Goal: Task Accomplishment & Management: Use online tool/utility

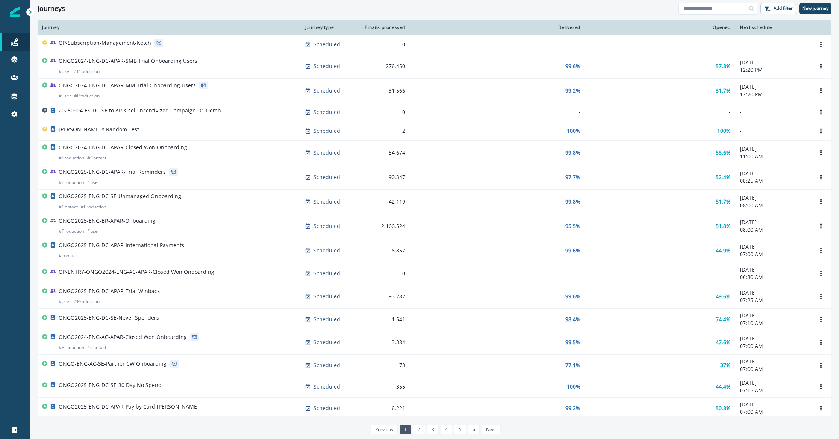
click at [746, 3] on div at bounding box center [752, 9] width 12 height 12
click at [739, 6] on input at bounding box center [718, 9] width 79 height 12
type input "*"
type input "**********"
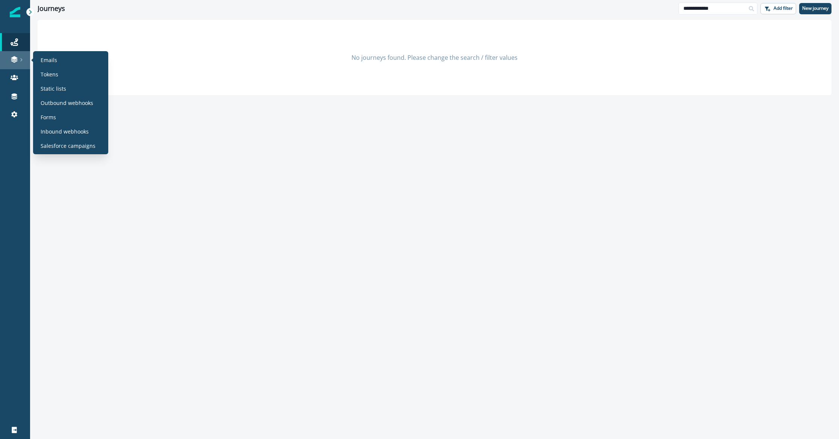
click at [21, 58] on icon at bounding box center [22, 60] width 4 height 4
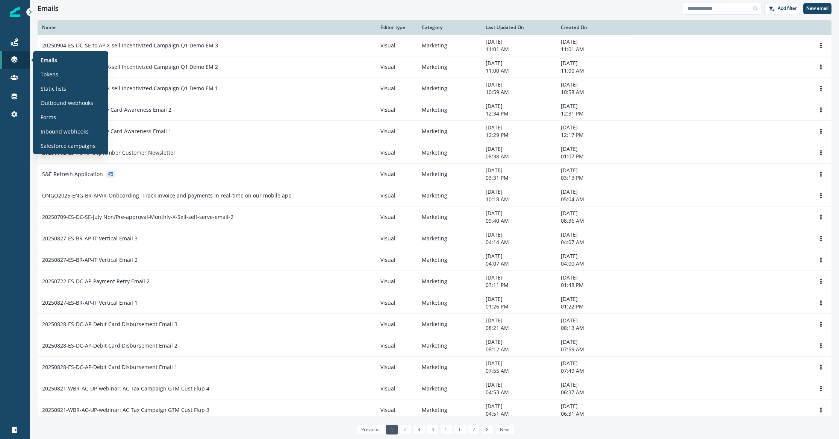
click at [55, 82] on div "Emails Tokens Static lists Outbound webhooks Forms Inbound webhooks Salesforce …" at bounding box center [70, 102] width 69 height 97
click at [59, 88] on p "Static lists" at bounding box center [54, 89] width 26 height 8
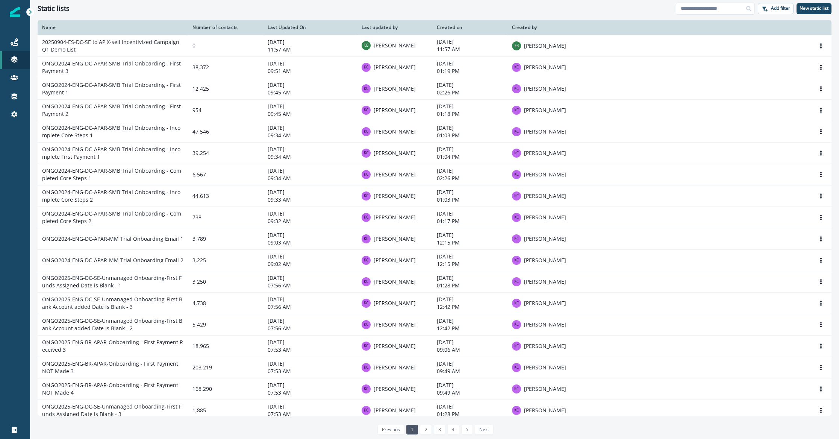
click at [192, 15] on div "Static lists Add filter New static list" at bounding box center [434, 8] width 809 height 17
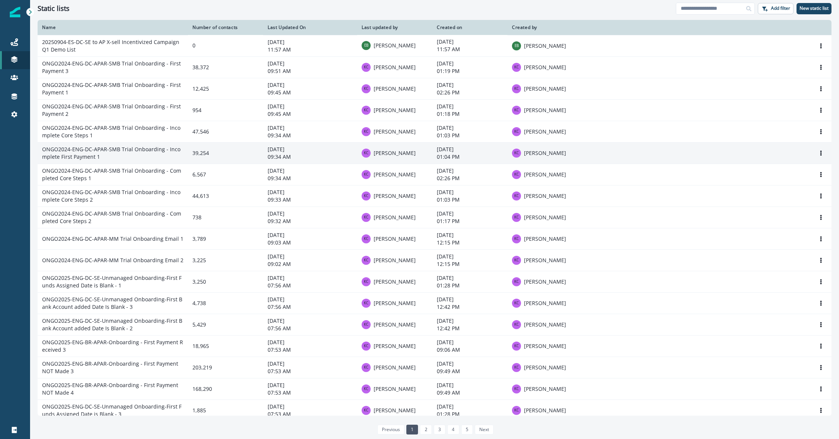
scroll to position [259, 0]
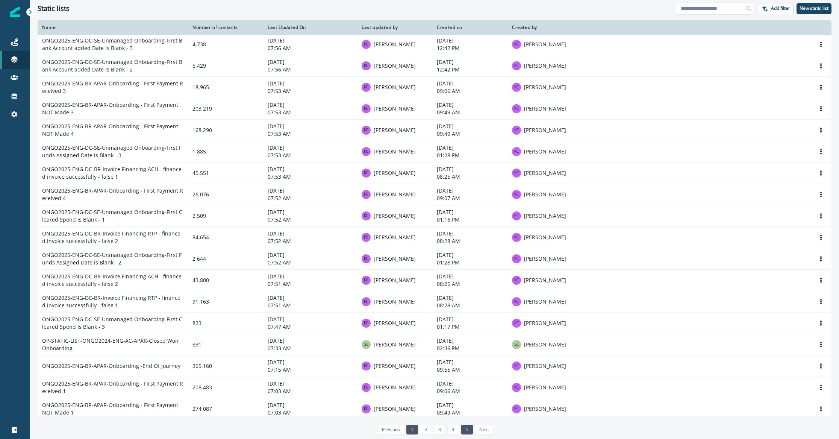
click at [468, 429] on link "5" at bounding box center [467, 430] width 12 height 10
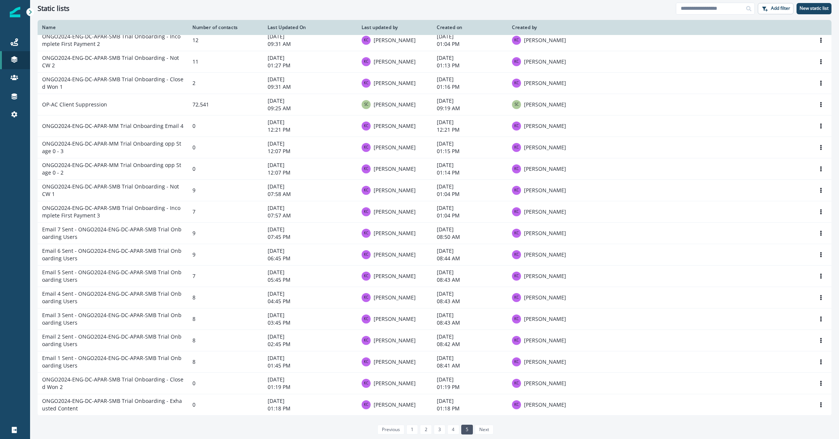
scroll to position [88, 0]
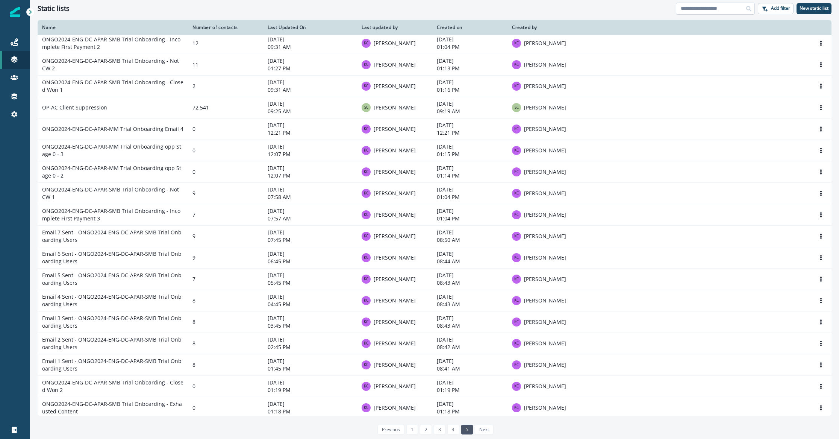
click at [700, 13] on input at bounding box center [715, 9] width 79 height 12
type input "***"
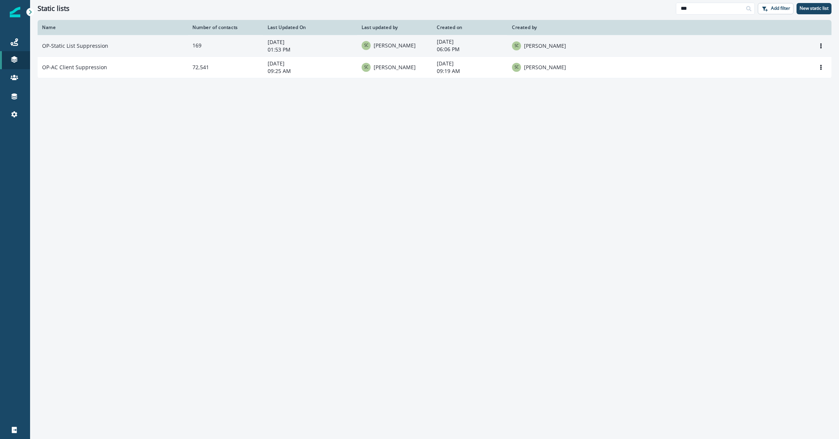
click at [74, 51] on td "OP-Static List Suppression" at bounding box center [113, 45] width 150 height 21
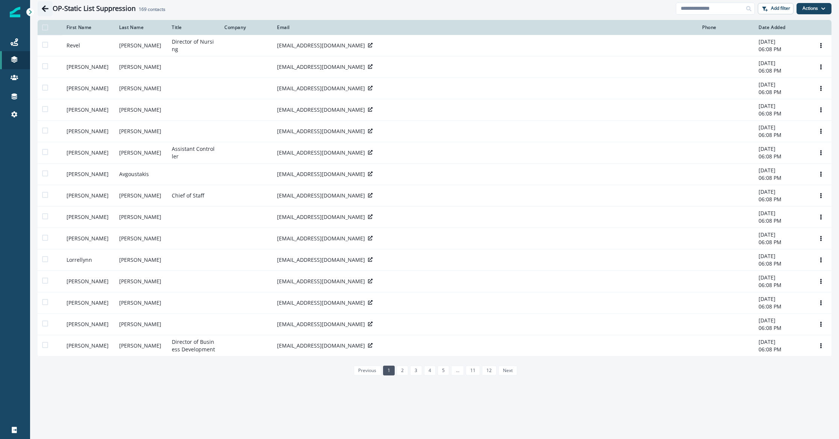
click at [38, 5] on button "Go back" at bounding box center [45, 8] width 15 height 15
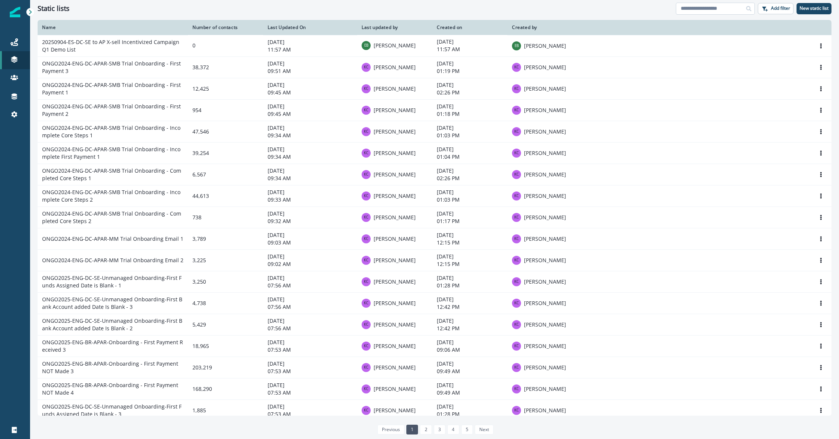
click at [717, 11] on input at bounding box center [715, 9] width 79 height 12
click at [16, 76] on icon at bounding box center [15, 78] width 8 height 8
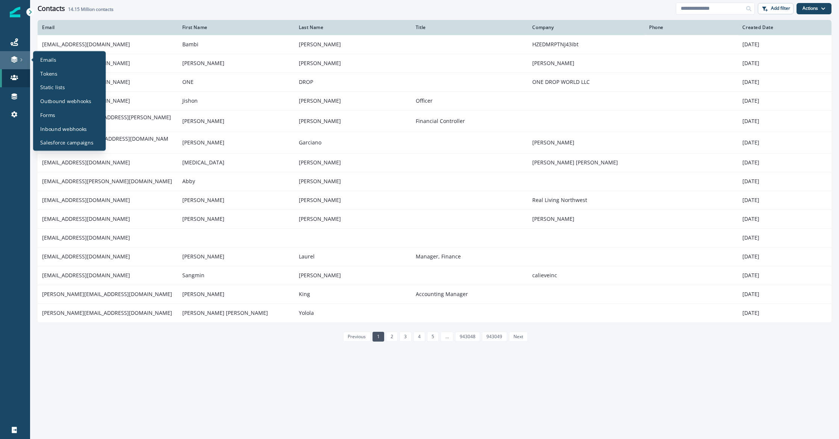
click at [21, 64] on link at bounding box center [15, 60] width 30 height 18
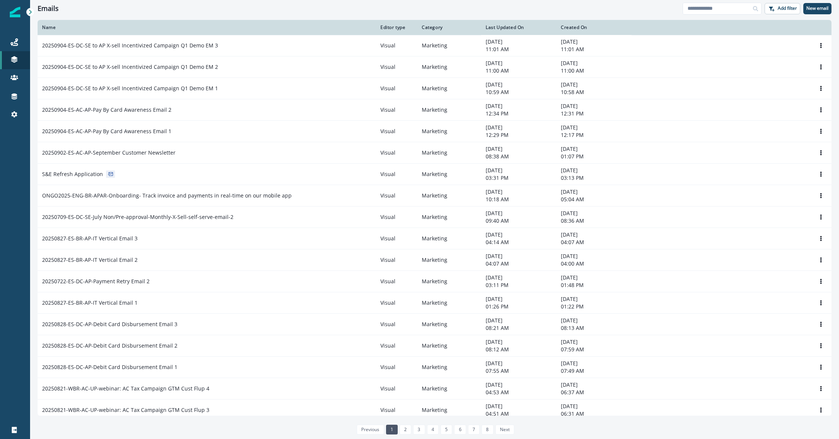
click at [33, 48] on div "Name Editor type Category Last Updated On Created On 20250904-ES-DC-SE to AP X-…" at bounding box center [434, 229] width 809 height 418
click at [14, 45] on icon at bounding box center [15, 42] width 8 height 8
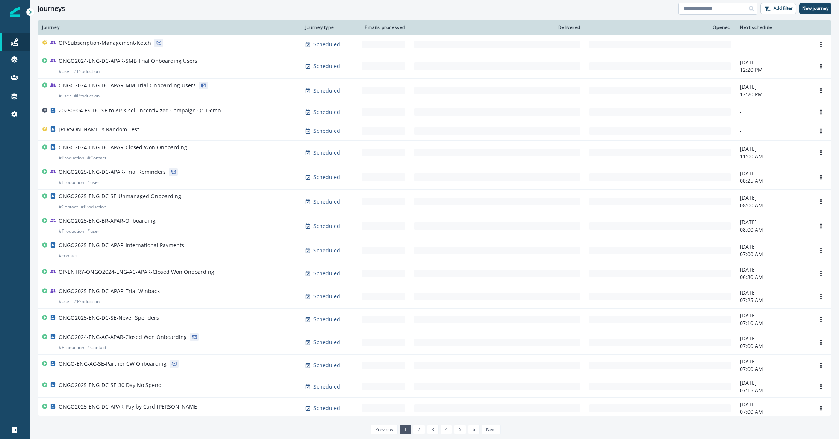
click at [696, 14] on input at bounding box center [718, 9] width 79 height 12
click at [696, 9] on input at bounding box center [718, 9] width 79 height 12
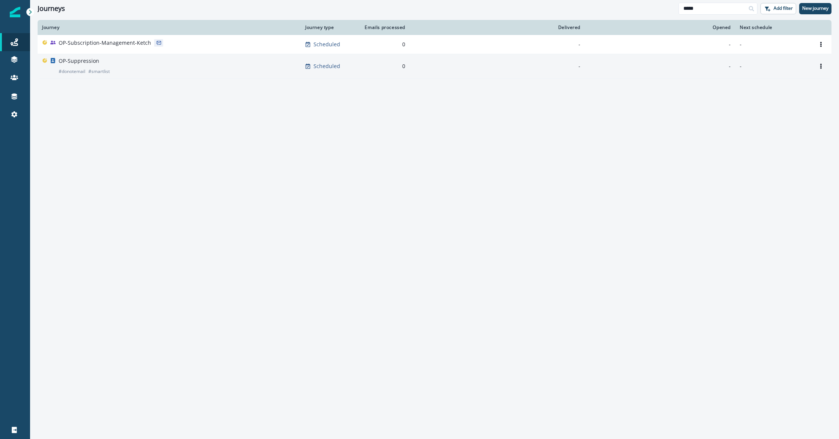
type input "*****"
click at [82, 59] on p "OP-Suppression" at bounding box center [79, 61] width 41 height 8
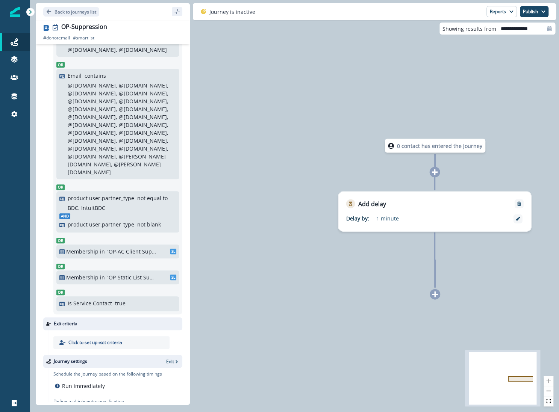
scroll to position [189, 0]
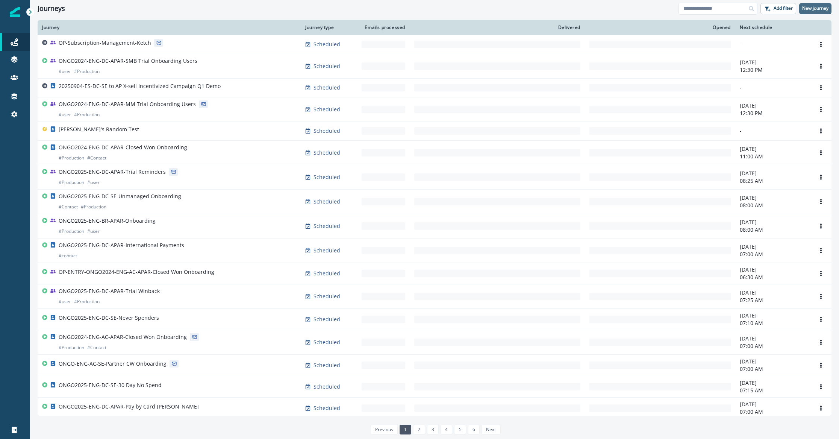
click at [819, 9] on p "New journey" at bounding box center [815, 8] width 26 height 5
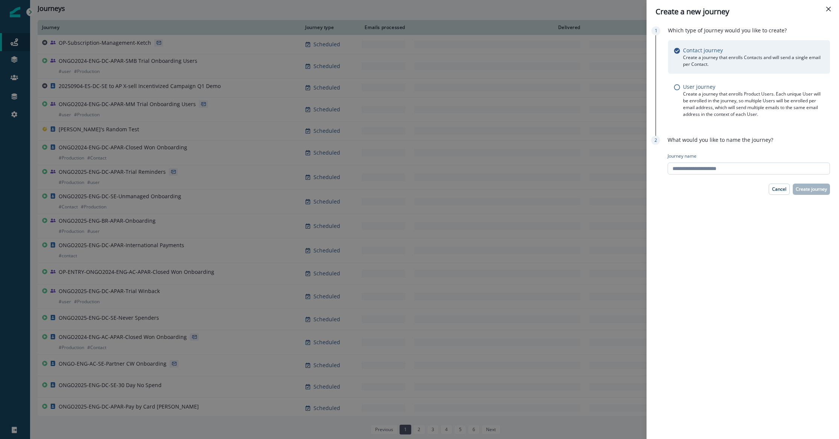
click at [764, 165] on input "Journey name" at bounding box center [749, 168] width 162 height 12
type input "**********"
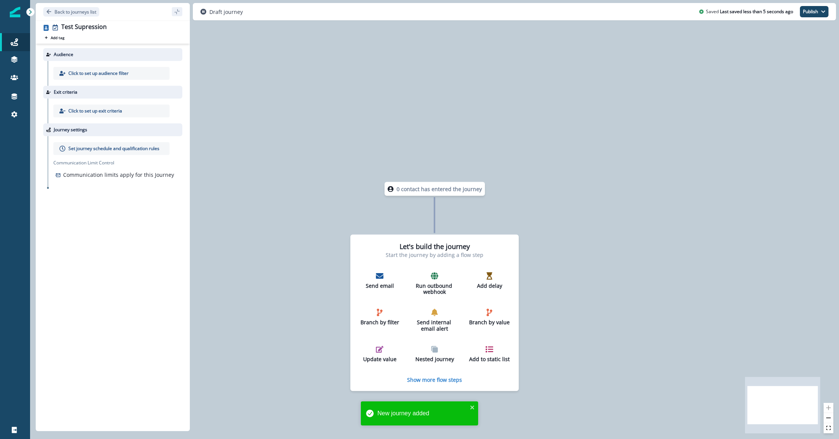
click at [105, 70] on p "Click to set up audience filter" at bounding box center [98, 73] width 60 height 7
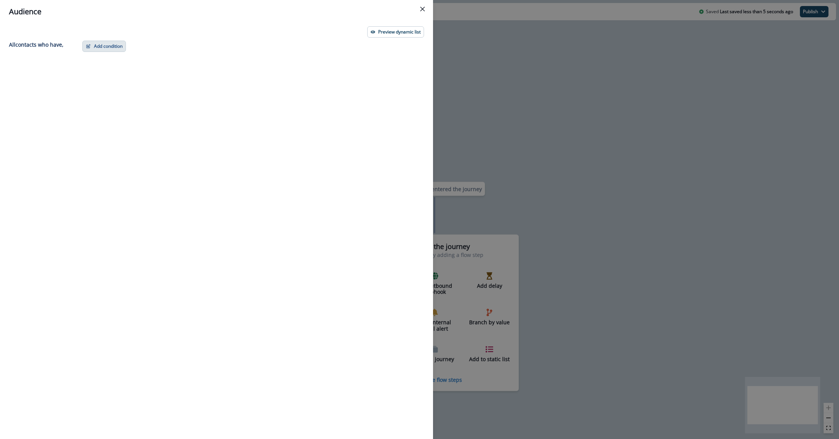
click at [109, 48] on button "Add condition" at bounding box center [104, 46] width 44 height 11
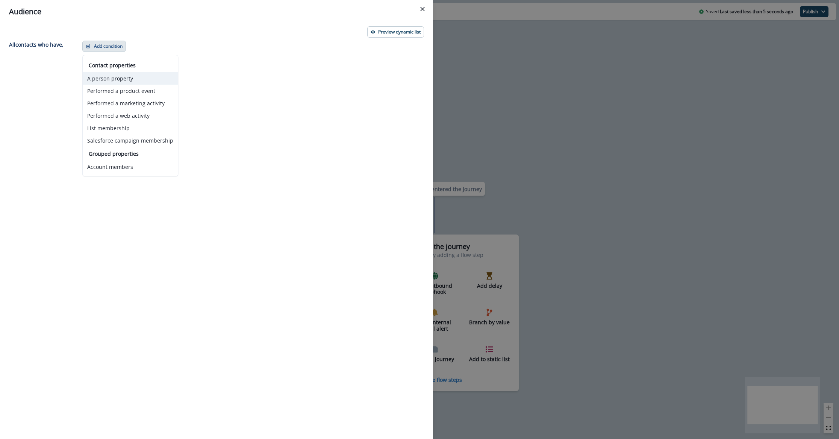
click at [123, 78] on button "A person property" at bounding box center [130, 78] width 95 height 12
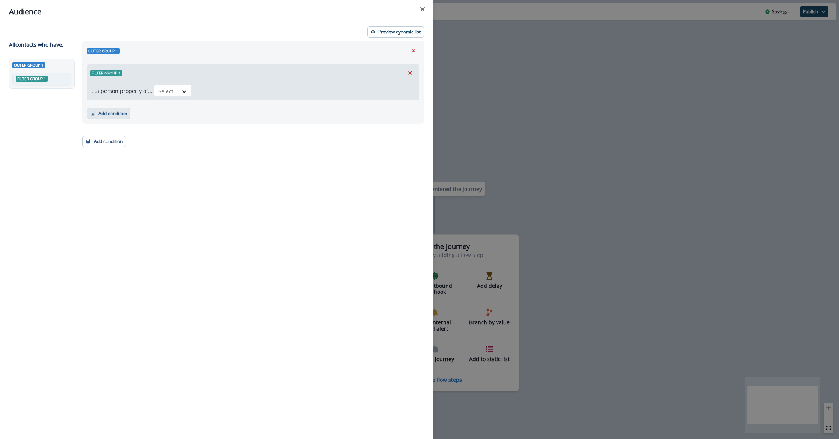
click at [120, 111] on button "Add condition" at bounding box center [109, 113] width 44 height 11
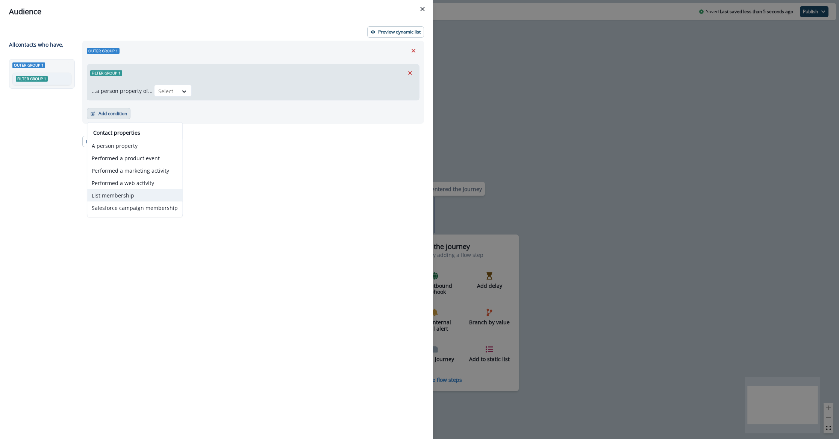
drag, startPoint x: 150, startPoint y: 174, endPoint x: 139, endPoint y: 196, distance: 24.1
click at [139, 196] on div "Contact properties A person property Performed a product event Performed a mark…" at bounding box center [134, 171] width 95 height 85
click at [139, 196] on button "List membership" at bounding box center [134, 195] width 95 height 12
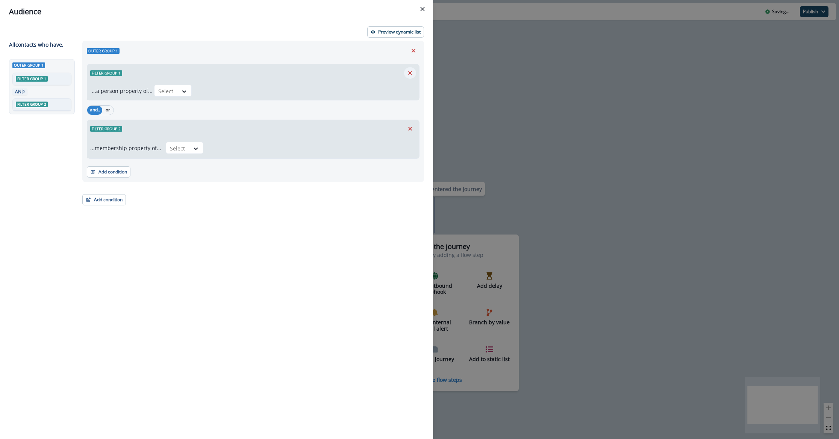
click at [407, 72] on icon "Remove" at bounding box center [410, 73] width 7 height 7
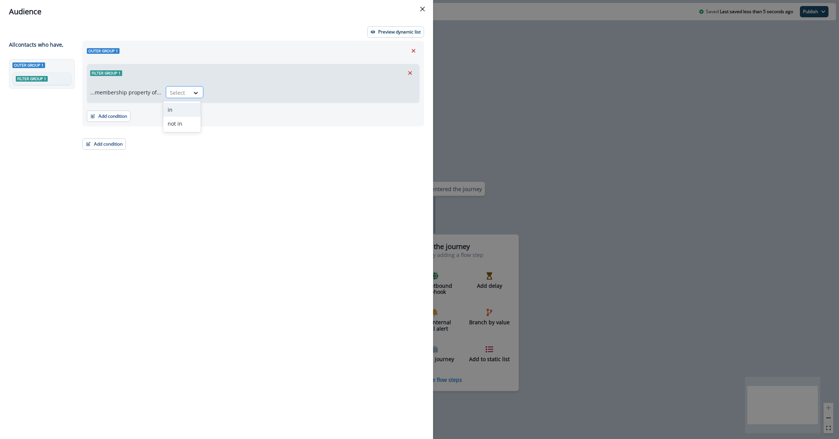
click at [182, 96] on div at bounding box center [178, 92] width 16 height 9
click at [182, 108] on div "in" at bounding box center [182, 110] width 38 height 14
click at [190, 92] on div at bounding box center [196, 93] width 13 height 8
click at [117, 119] on button "Add condition" at bounding box center [109, 116] width 44 height 11
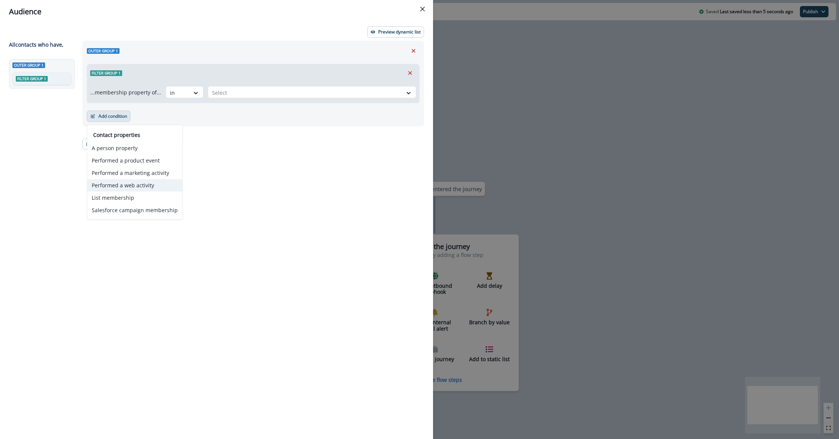
click at [144, 189] on button "Performed a web activity" at bounding box center [134, 185] width 95 height 12
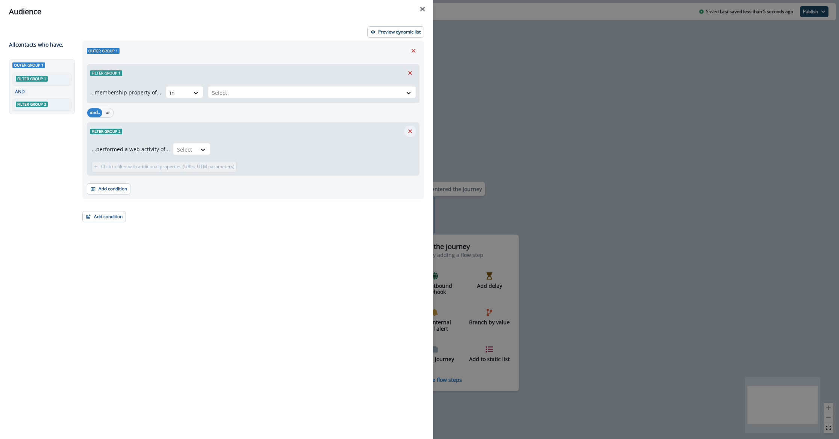
click at [404, 132] on button "Remove" at bounding box center [410, 131] width 12 height 11
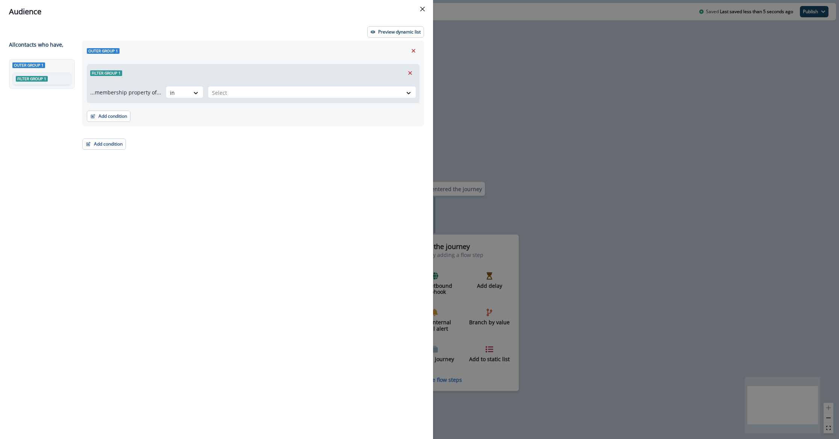
click at [412, 130] on div "Outer group 1 Filter group 1 ...membership property of... in Select Add conditi…" at bounding box center [251, 226] width 346 height 371
click at [119, 115] on button "Add condition" at bounding box center [109, 116] width 44 height 11
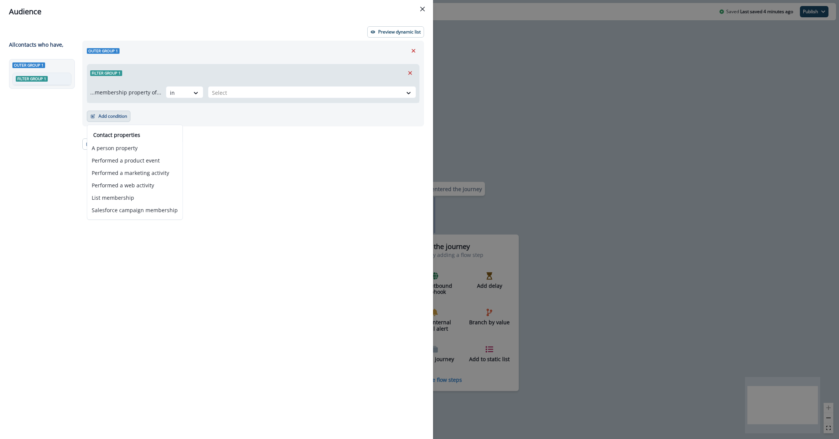
click at [446, 56] on div "Audience Preview dynamic list All contact s who have, Outer group 1 Filter grou…" at bounding box center [419, 219] width 839 height 439
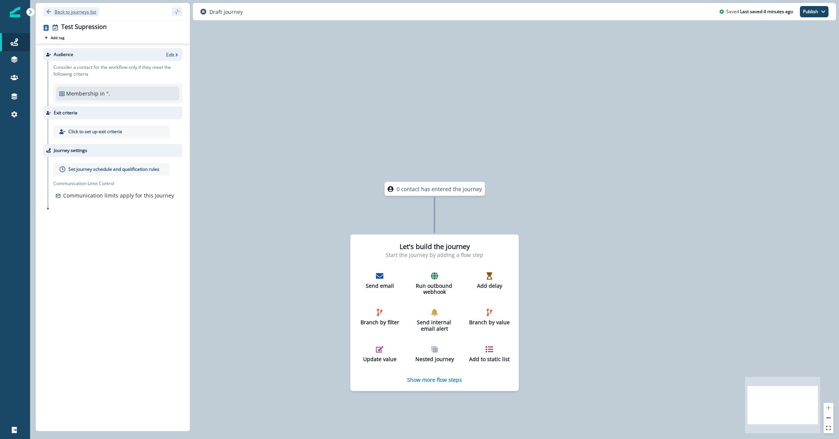
click at [76, 10] on p "Back to journeys list" at bounding box center [76, 12] width 42 height 6
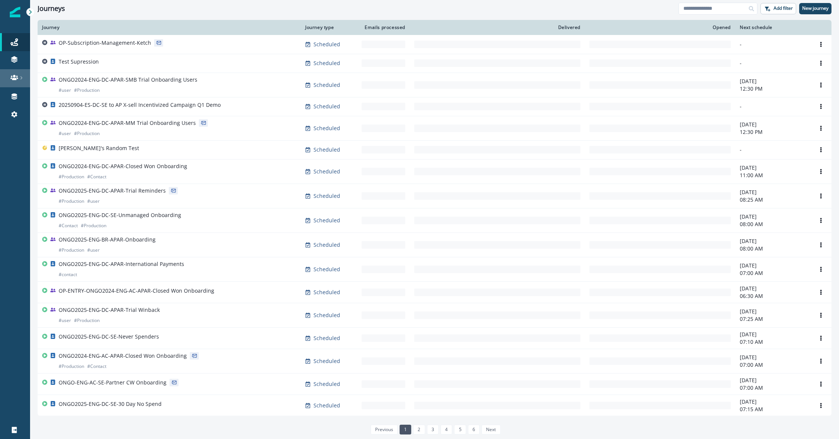
click at [11, 79] on icon at bounding box center [15, 78] width 8 height 8
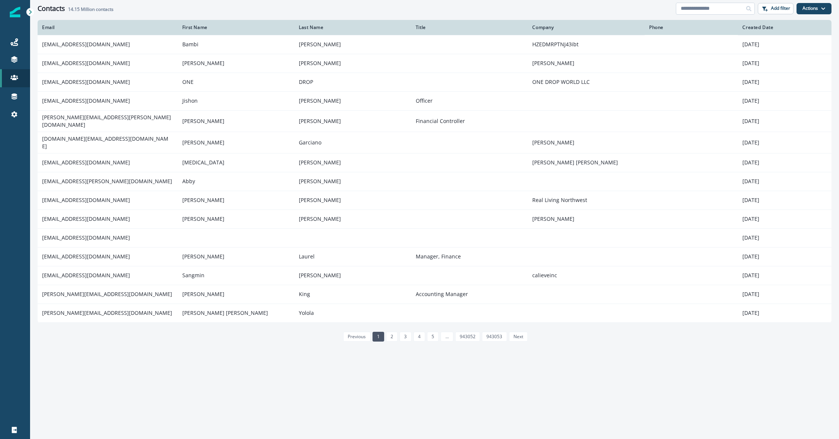
click at [731, 14] on input at bounding box center [715, 9] width 79 height 12
paste input "**********"
click at [731, 14] on input "**********" at bounding box center [715, 9] width 79 height 12
type input "**********"
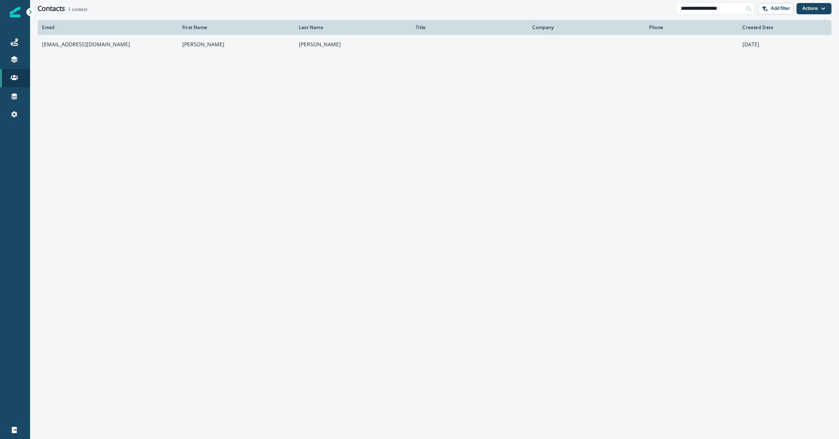
click at [132, 40] on td "kspisak@fuzionx.com" at bounding box center [108, 44] width 140 height 19
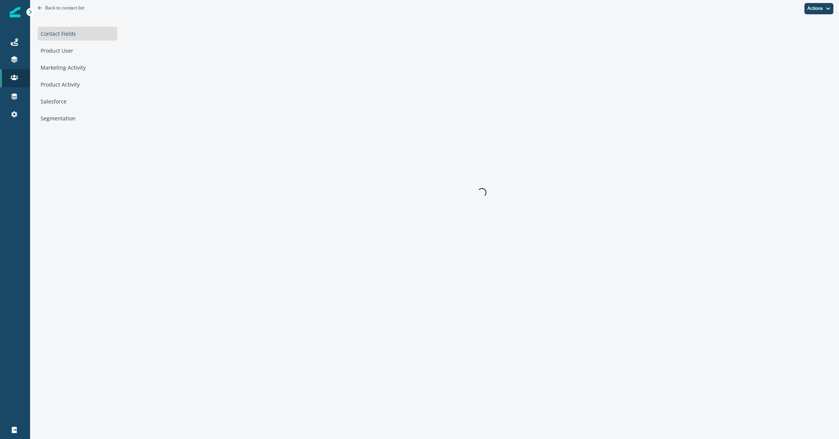
click at [86, 76] on div "Contact Fields Product User Marketing Activity Product Activity Salesforce Segm…" at bounding box center [78, 76] width 80 height 99
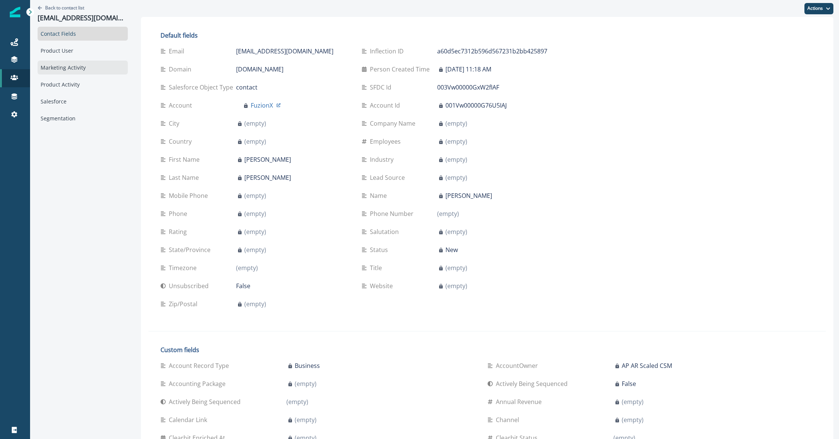
click at [80, 62] on div "Marketing Activity" at bounding box center [83, 68] width 90 height 14
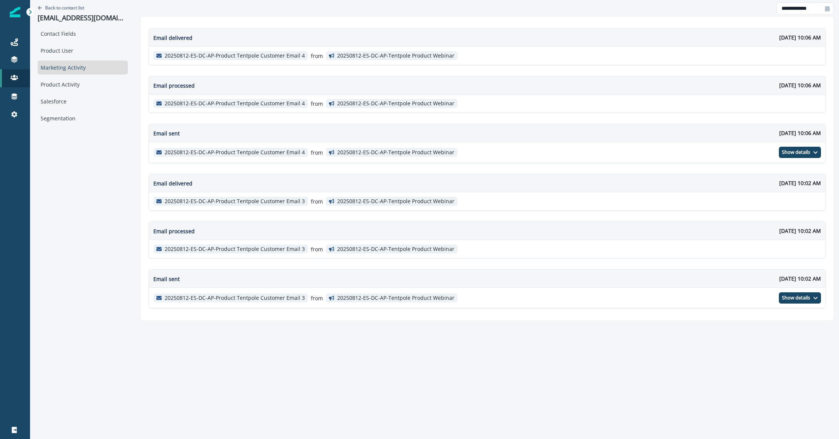
click at [822, 14] on div at bounding box center [828, 9] width 12 height 12
select select "*"
select select "****"
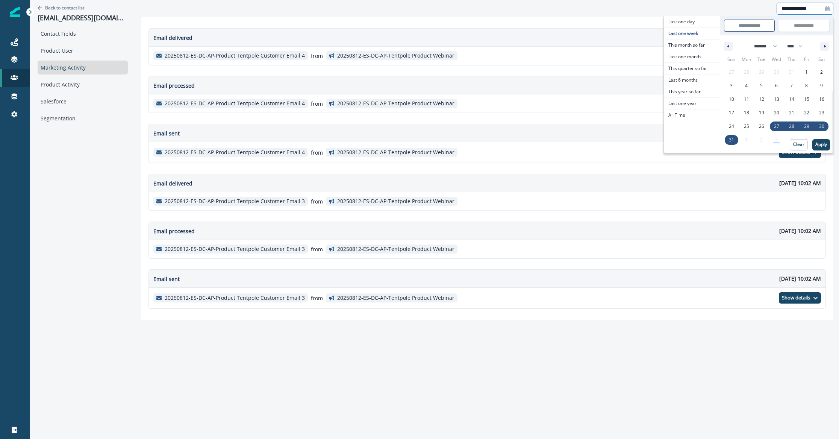
click at [823, 11] on div at bounding box center [828, 9] width 12 height 12
select select "*"
select select "****"
click at [708, 86] on span "This year so far" at bounding box center [692, 91] width 56 height 11
type input "**********"
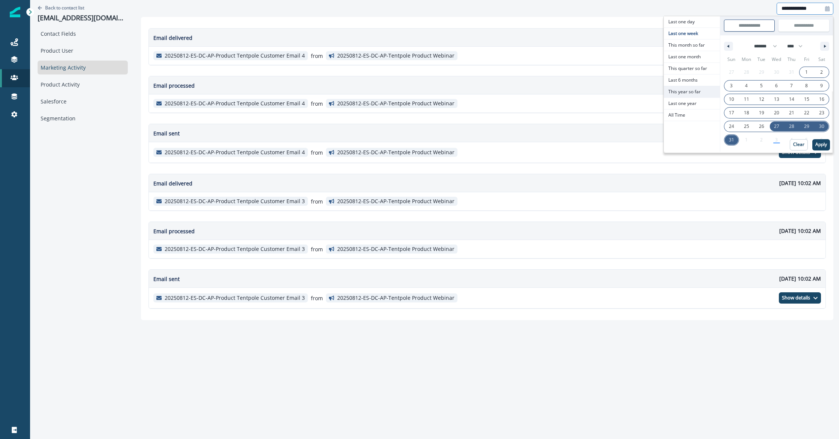
type input "**********"
select select "*"
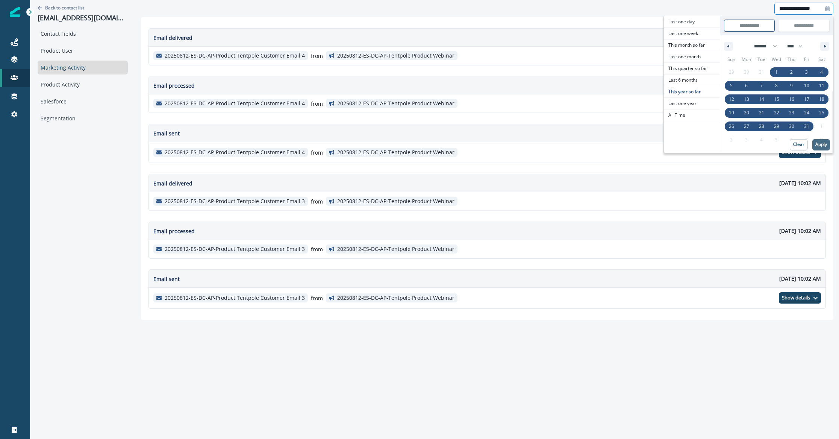
click at [827, 142] on p "Apply" at bounding box center [822, 144] width 12 height 5
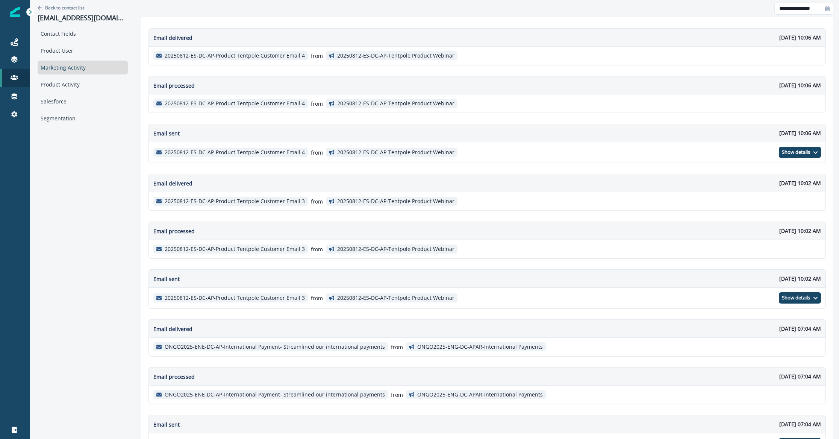
scroll to position [335, 0]
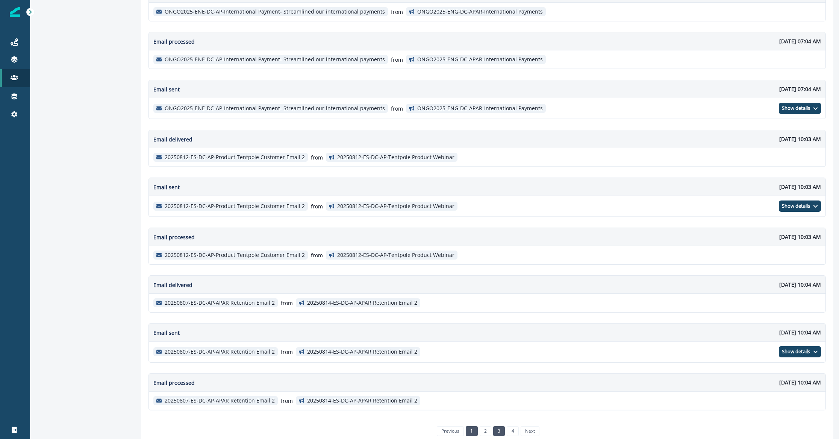
click at [494, 426] on link "3" at bounding box center [499, 431] width 12 height 10
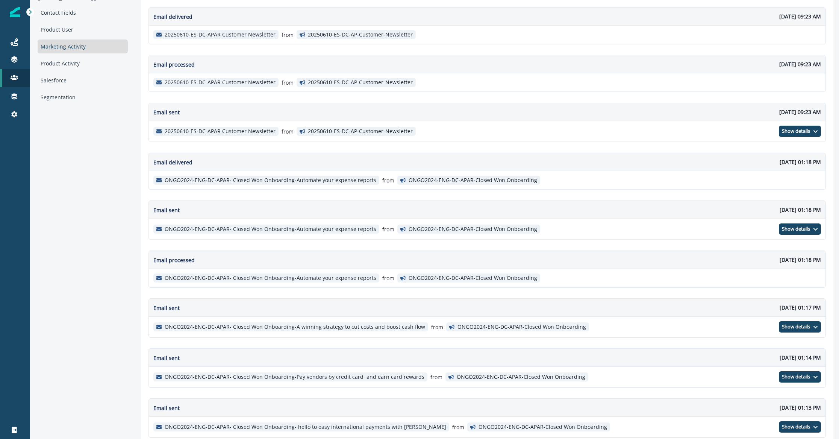
scroll to position [349, 0]
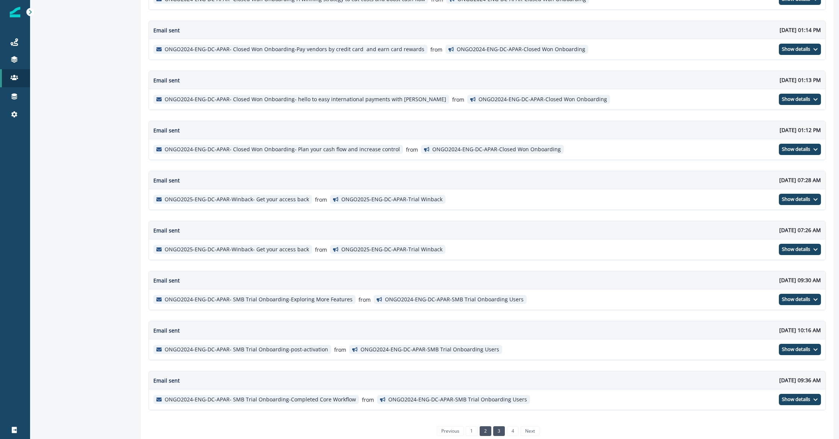
click at [485, 426] on link "2" at bounding box center [486, 431] width 12 height 10
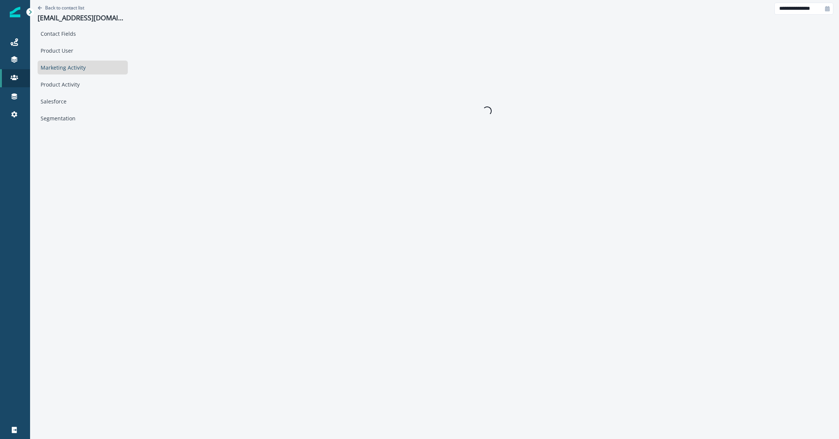
scroll to position [0, 0]
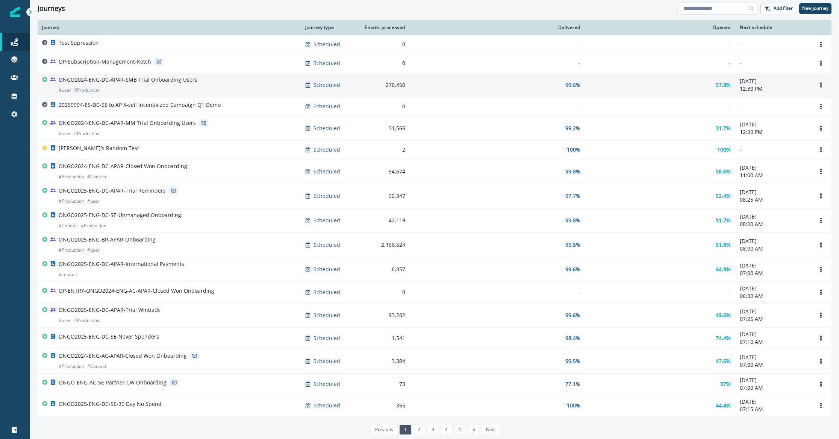
click at [237, 80] on div "ONGO2024-ENG-DC-APAR-SMB Trial Onboarding Users # user # Production" at bounding box center [169, 85] width 254 height 18
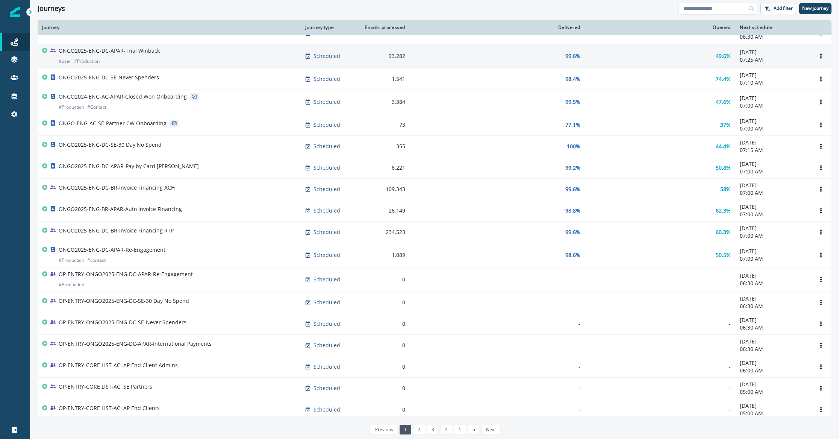
scroll to position [282, 0]
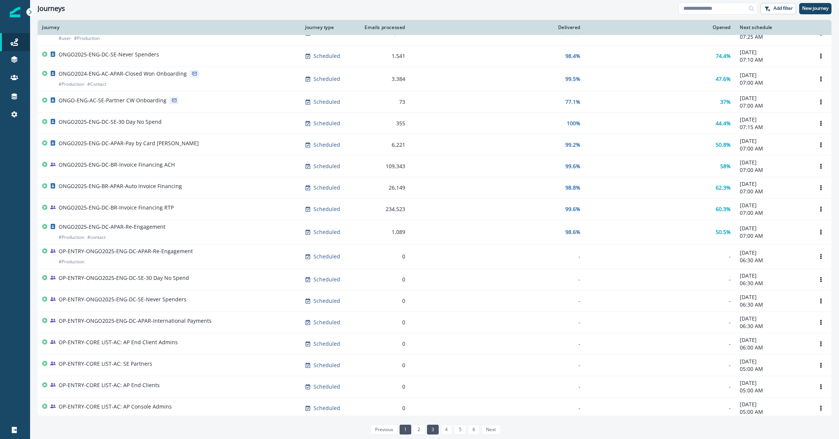
click at [428, 429] on link "3" at bounding box center [433, 430] width 12 height 10
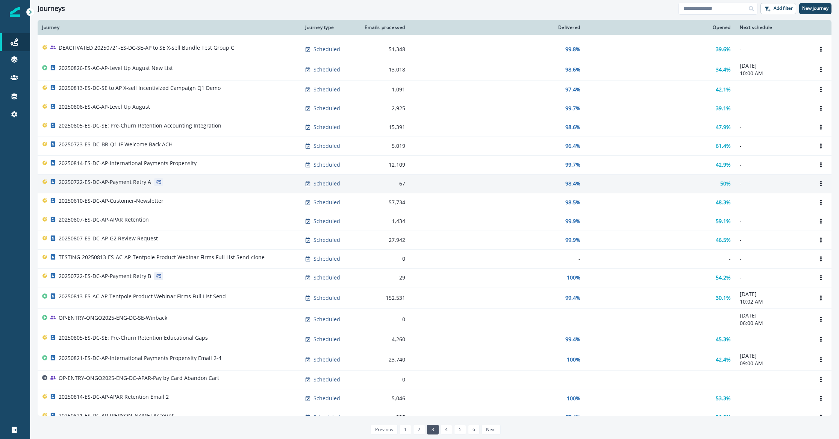
scroll to position [6, 0]
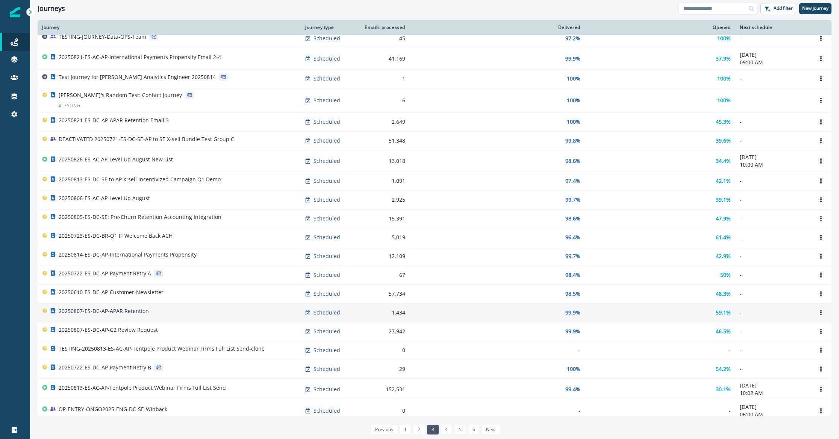
click at [174, 307] on div "20250807-ES-DC-AP-APAR Retention" at bounding box center [169, 312] width 254 height 11
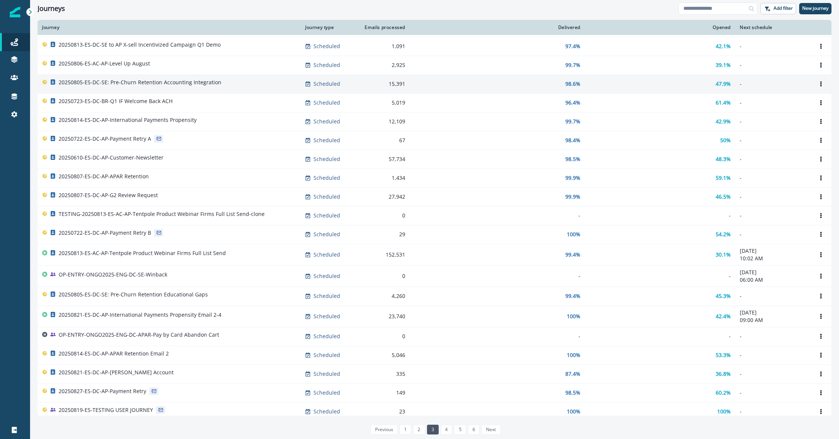
scroll to position [165, 0]
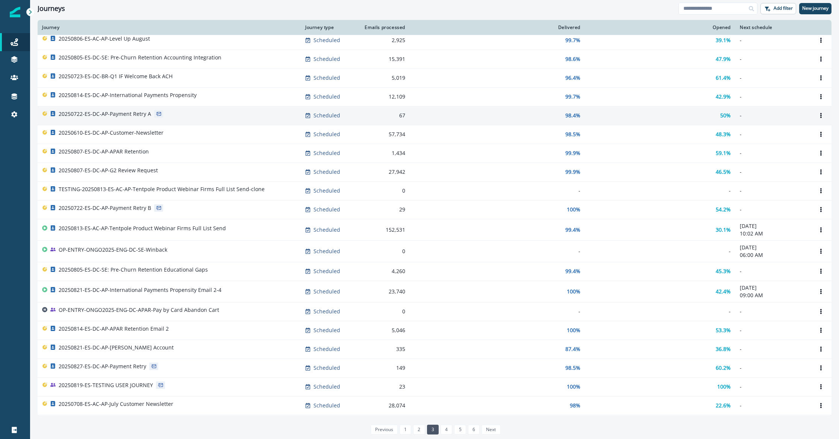
click at [177, 115] on div "20250722-ES-DC-AP-Payment Retry A" at bounding box center [169, 115] width 254 height 11
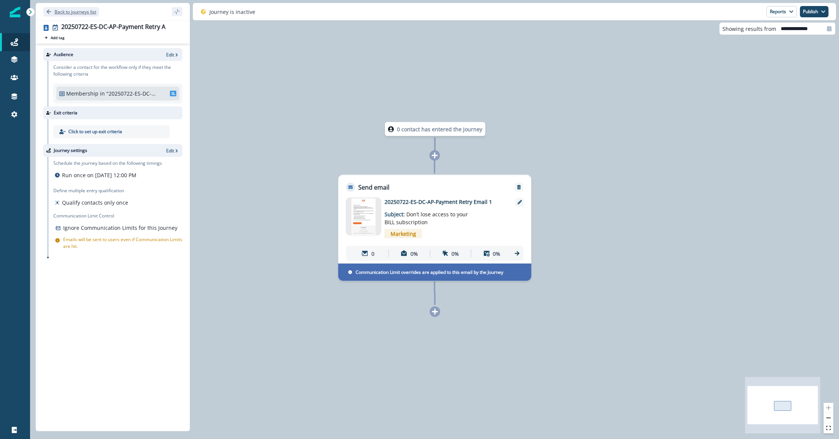
click at [52, 12] on button "Back to journeys list" at bounding box center [71, 11] width 56 height 9
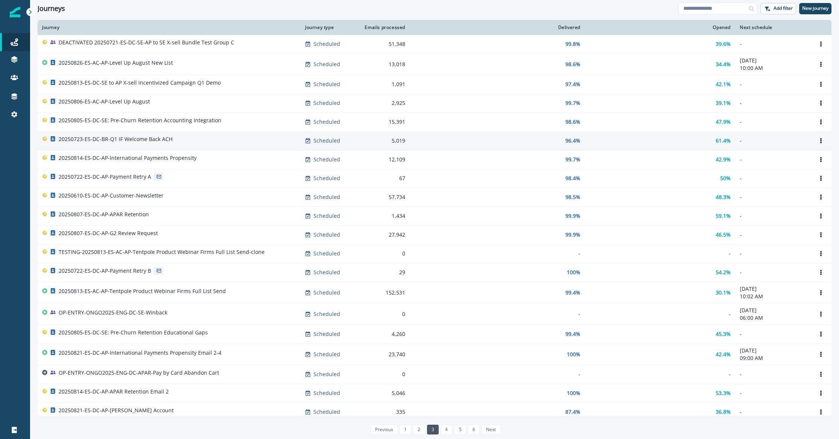
scroll to position [103, 0]
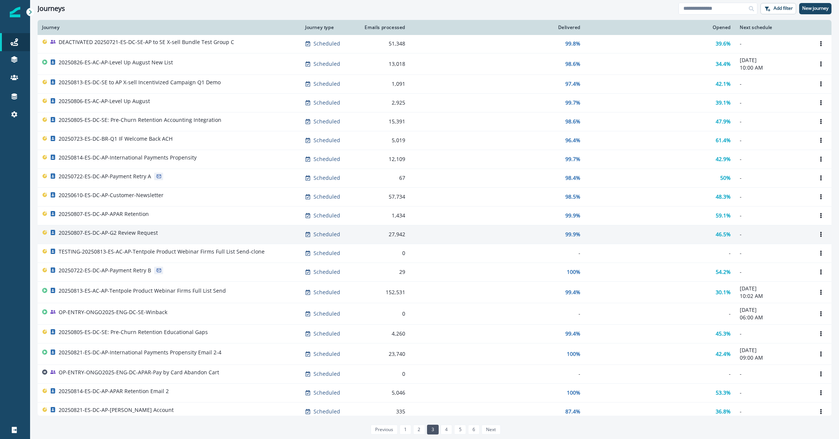
click at [141, 231] on p "20250807-ES-DC-AP-G2 Review Request" at bounding box center [108, 233] width 99 height 8
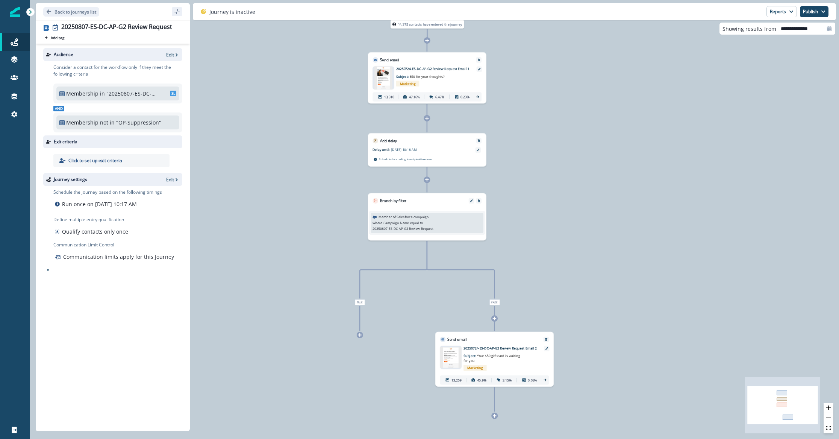
click at [81, 12] on p "Back to journeys list" at bounding box center [76, 12] width 42 height 6
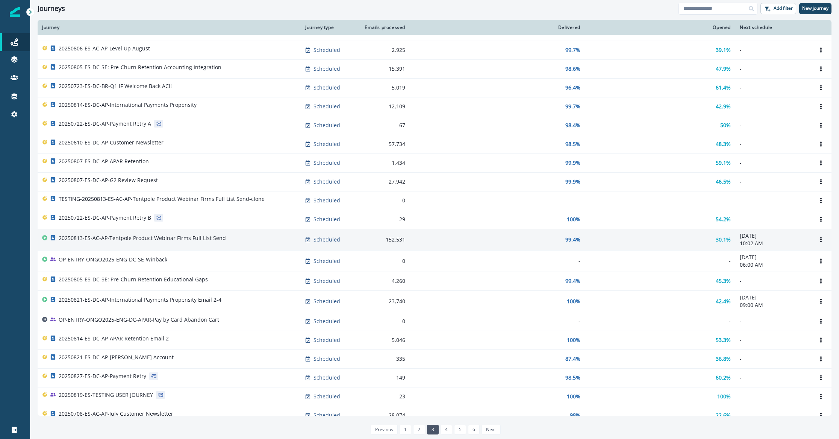
scroll to position [157, 0]
click at [236, 239] on div "20250813-ES-AC-AP-Tentpole Product Webinar Firms Full List Send" at bounding box center [169, 238] width 254 height 11
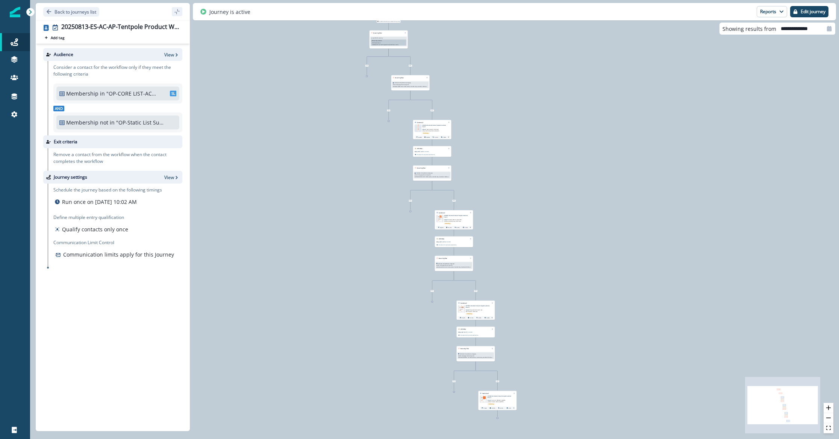
click at [67, 4] on div "Back to journeys list" at bounding box center [113, 11] width 154 height 17
click at [81, 6] on div "Back to journeys list" at bounding box center [113, 11] width 154 height 17
click at [83, 17] on div "Back to journeys list" at bounding box center [113, 11] width 154 height 17
click at [84, 9] on p "Back to journeys list" at bounding box center [76, 12] width 42 height 6
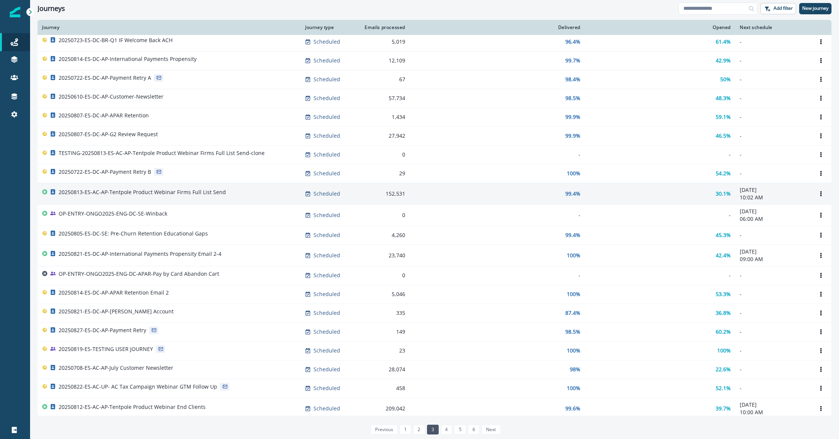
scroll to position [204, 0]
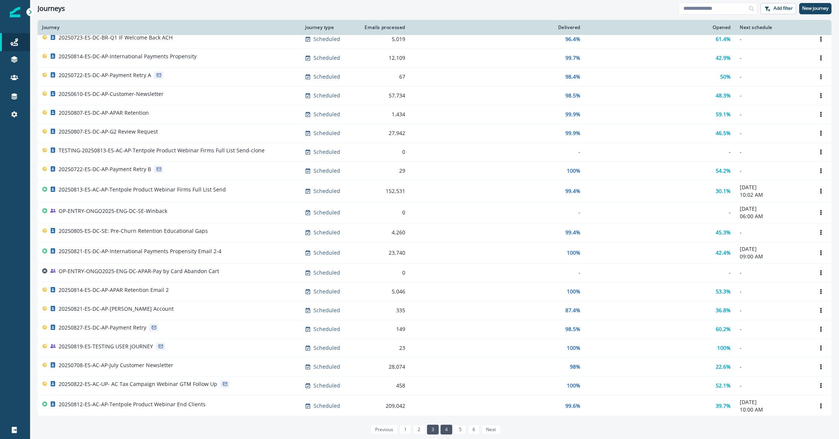
click at [443, 432] on link "4" at bounding box center [447, 430] width 12 height 10
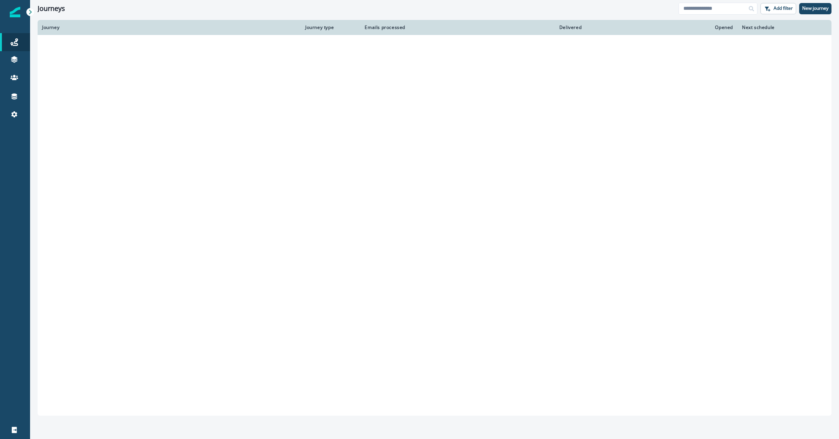
scroll to position [191, 0]
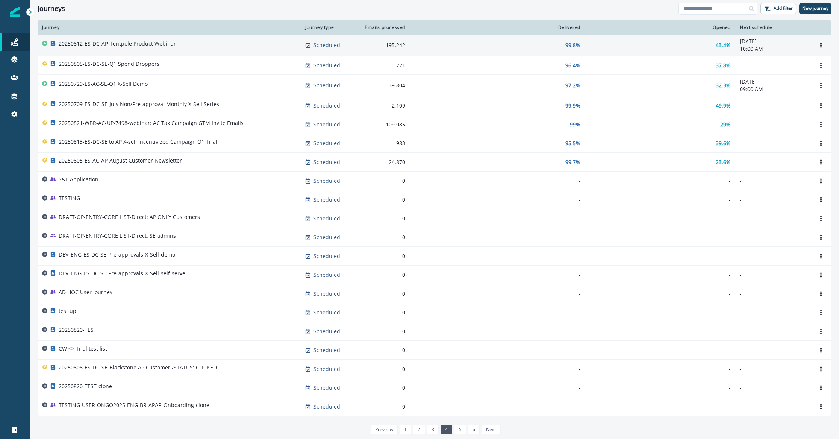
click at [229, 49] on div "20250812-ES-DC-AP-Tentpole Product Webinar" at bounding box center [169, 45] width 254 height 11
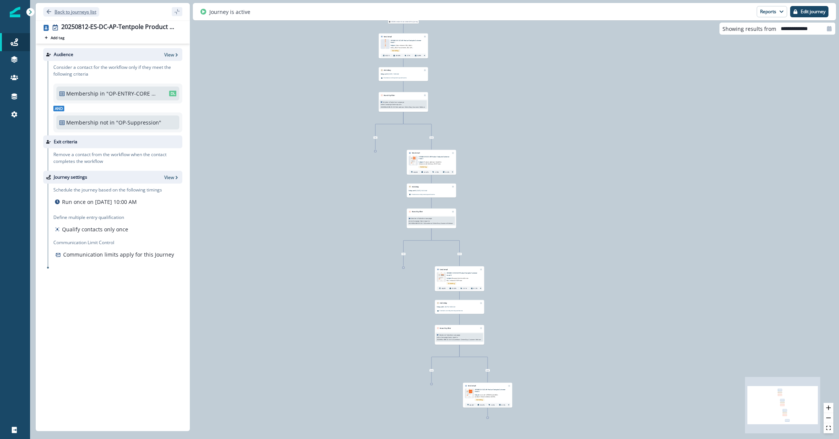
click at [83, 13] on p "Back to journeys list" at bounding box center [76, 12] width 42 height 6
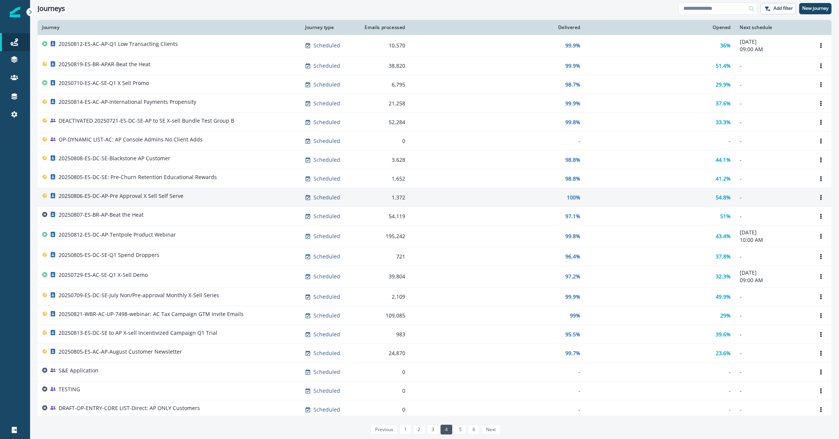
click at [152, 195] on p "20250806-ES-DC-AP-Pre Approval X Sell Self Serve" at bounding box center [121, 196] width 125 height 8
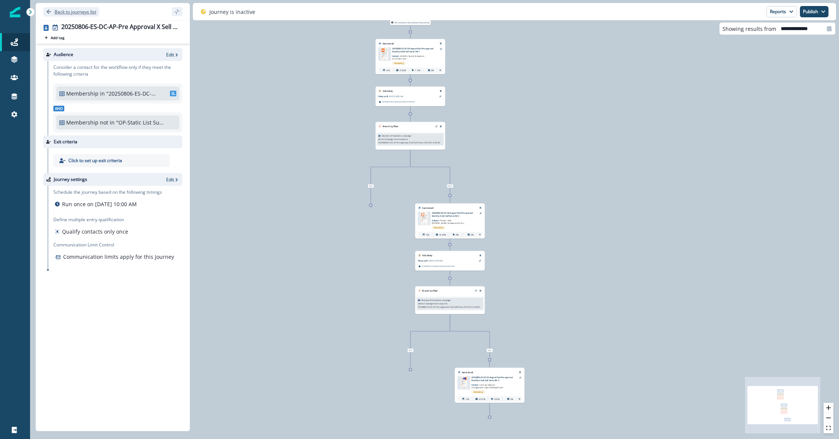
click at [80, 15] on button "Back to journeys list" at bounding box center [71, 11] width 56 height 9
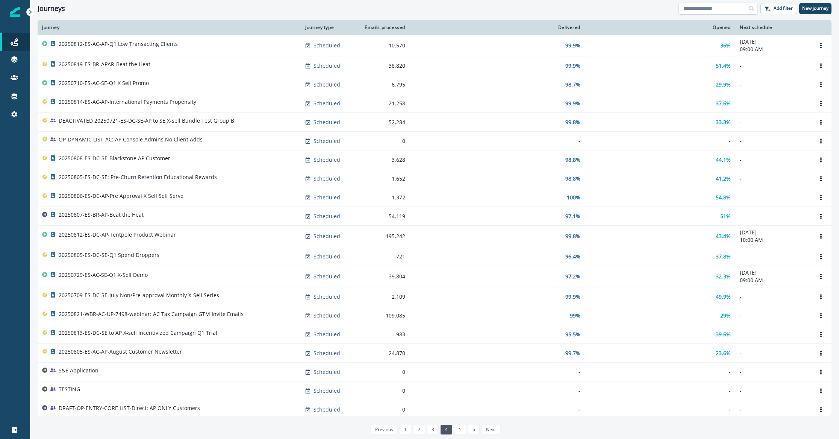
click at [699, 8] on input at bounding box center [718, 9] width 79 height 12
type input "***"
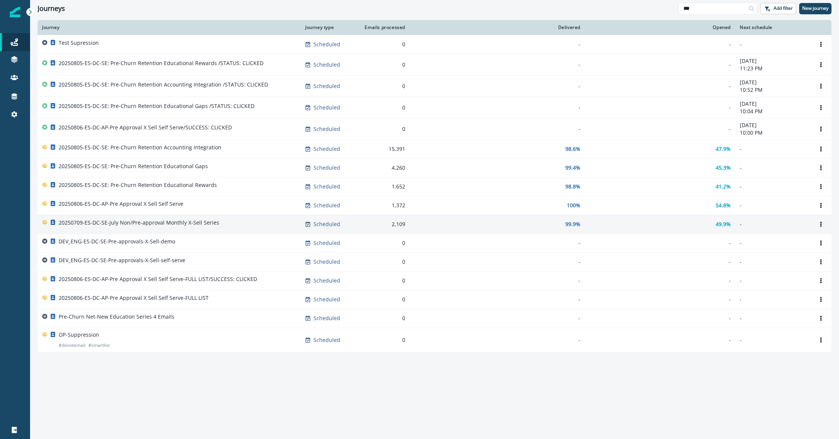
click at [174, 225] on p "20250709-ES-DC-SE-July Non/Pre-approval Monthly X-Sell Series" at bounding box center [139, 223] width 161 height 8
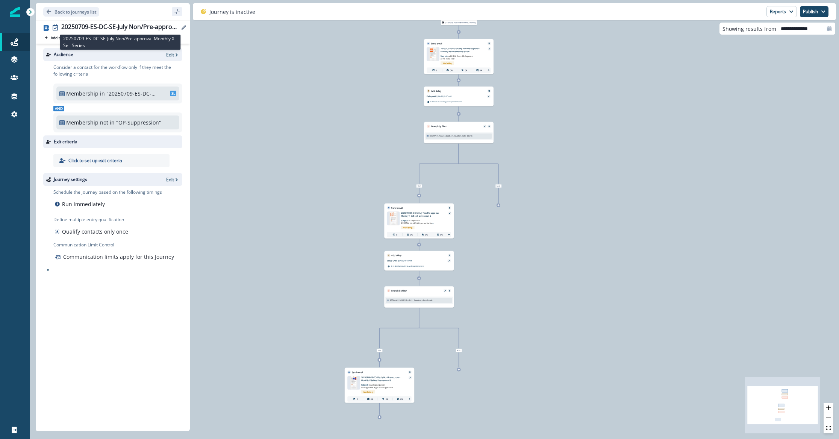
click at [133, 27] on div "20250709-ES-DC-SE-July Non/Pre-approval Monthly X-Sell Series" at bounding box center [120, 27] width 118 height 8
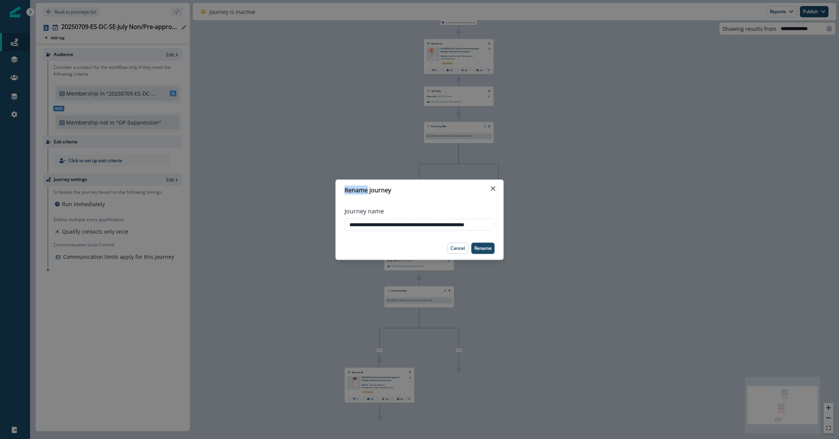
click at [133, 27] on div "**********" at bounding box center [419, 219] width 839 height 439
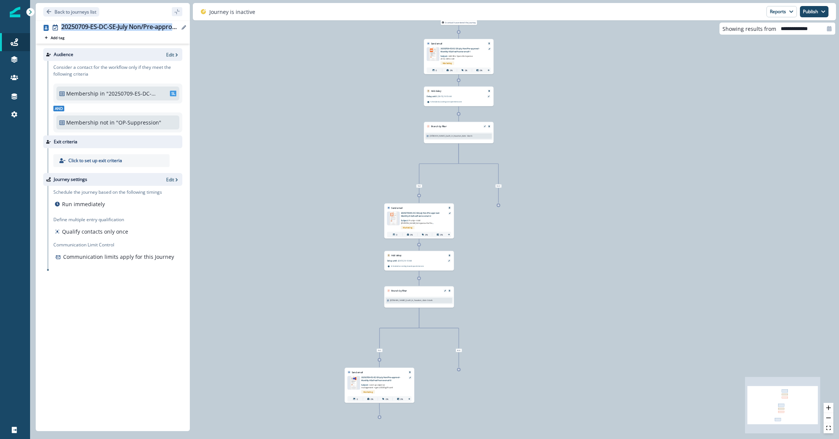
click at [133, 27] on div "20250709-ES-DC-SE-July Non/Pre-approval Monthly X-Sell Series" at bounding box center [120, 27] width 118 height 8
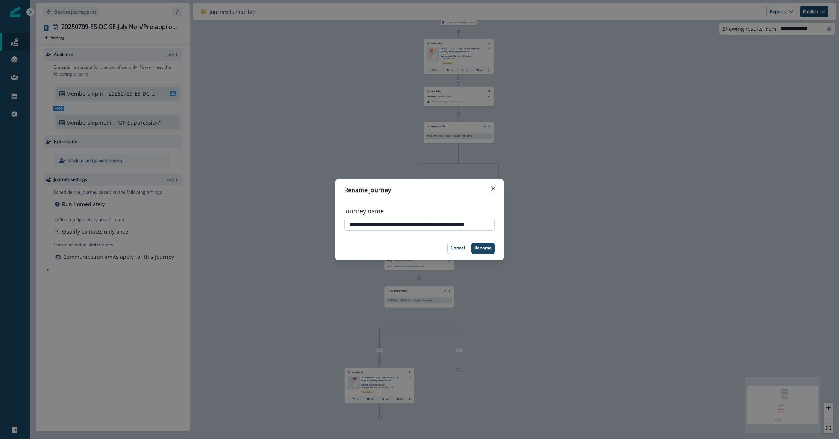
click at [452, 227] on input "**********" at bounding box center [419, 224] width 150 height 12
click at [454, 246] on p "Cancel" at bounding box center [458, 247] width 14 height 5
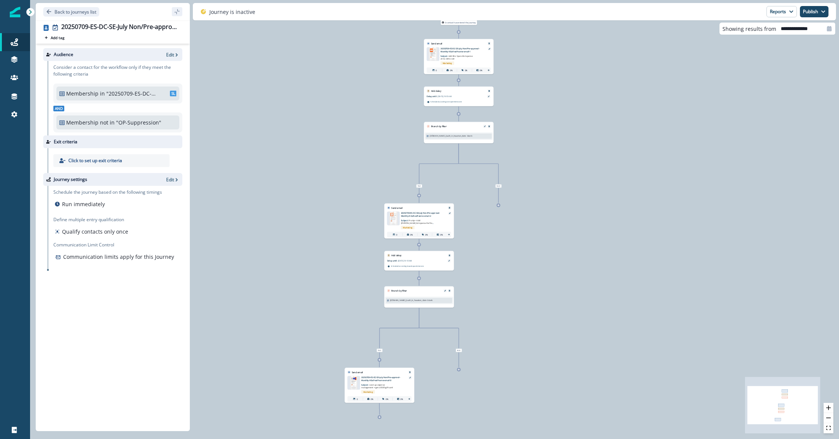
click at [4, 172] on div at bounding box center [15, 276] width 30 height 288
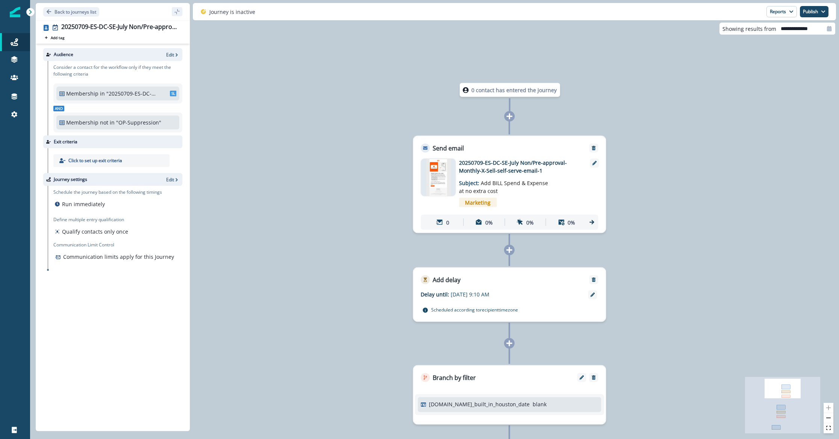
click at [831, 30] on icon at bounding box center [829, 28] width 5 height 5
select select "*"
select select "****"
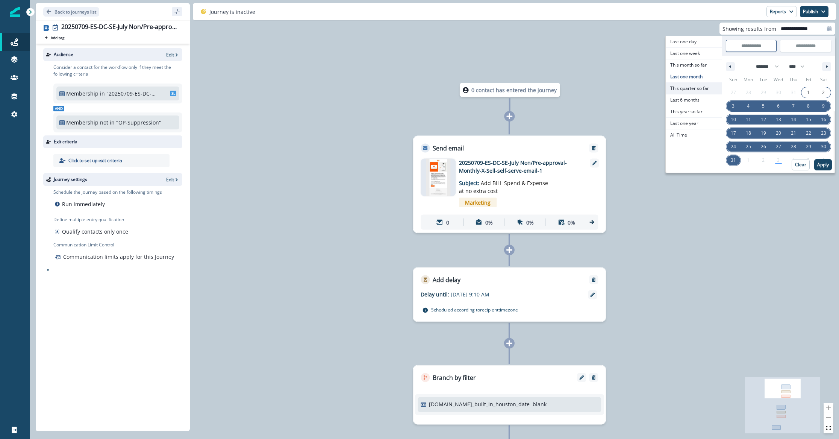
click at [710, 89] on span "This quarter so far" at bounding box center [694, 88] width 56 height 11
type input "**********"
select select "*"
click at [705, 98] on span "Last 6 months" at bounding box center [694, 99] width 56 height 11
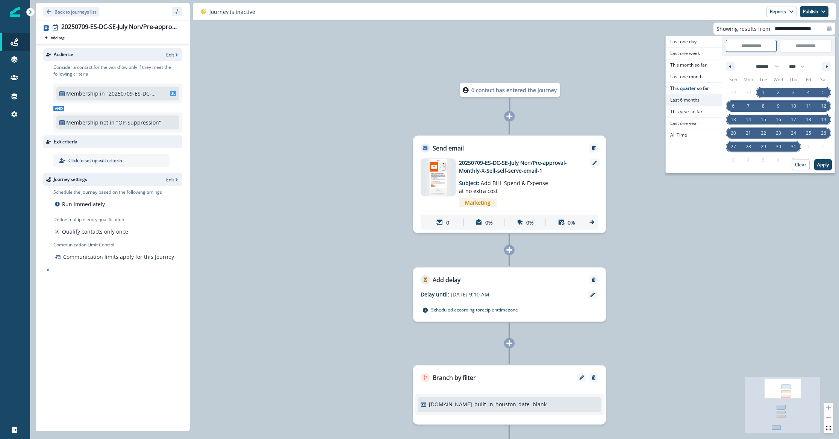
type input "**********"
select select "*"
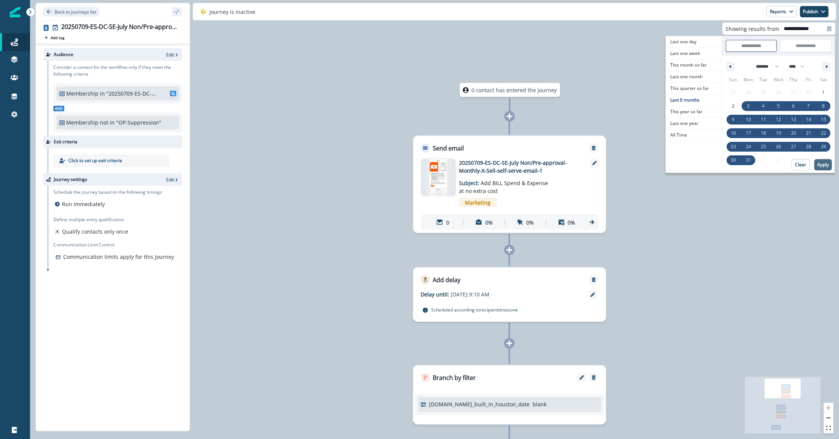
click at [822, 161] on button "Apply" at bounding box center [823, 164] width 18 height 11
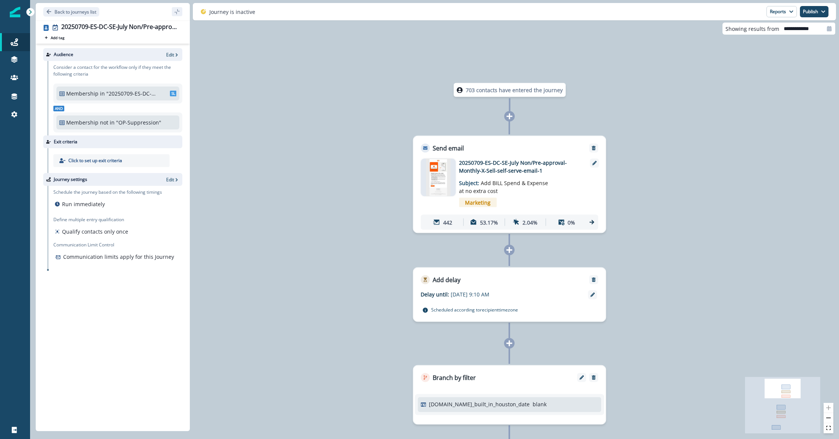
click at [449, 217] on div "442" at bounding box center [443, 222] width 38 height 14
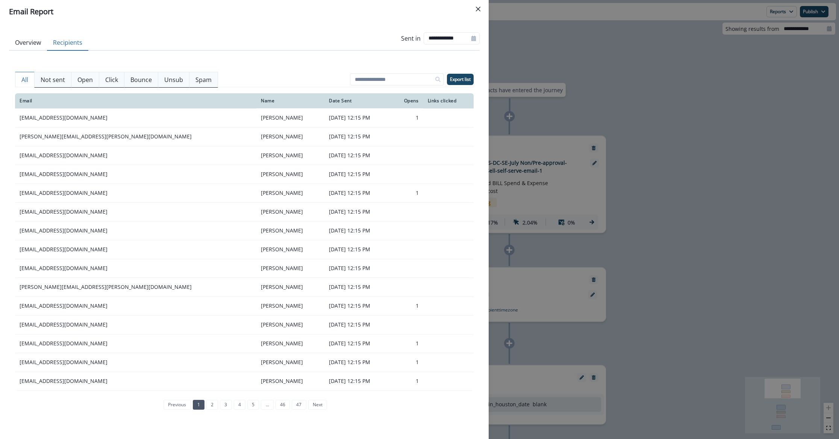
click at [79, 41] on button "Recipients" at bounding box center [67, 43] width 41 height 16
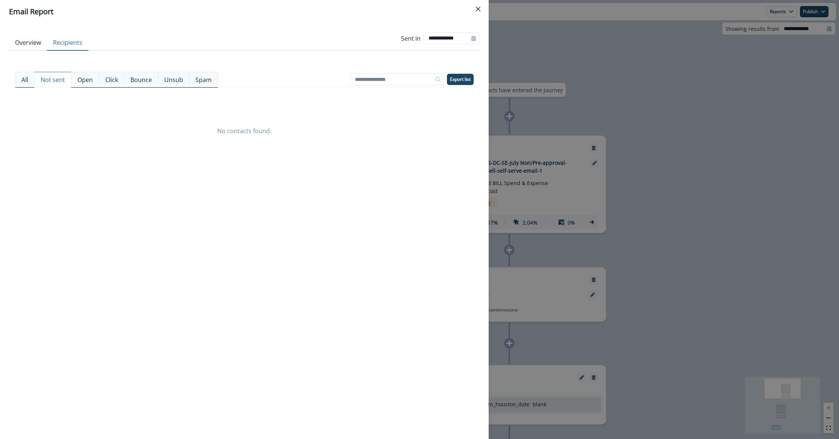
click at [56, 72] on button "Not sent" at bounding box center [52, 80] width 37 height 16
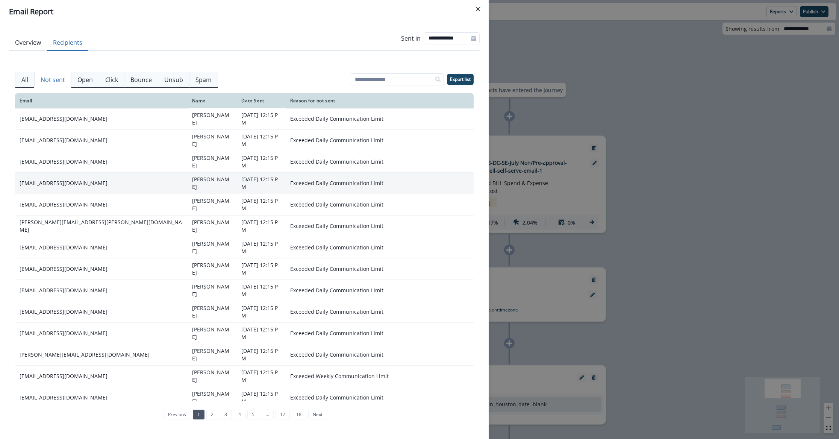
click at [67, 173] on td "accounting@michaelhayesnewport.com" at bounding box center [101, 183] width 173 height 21
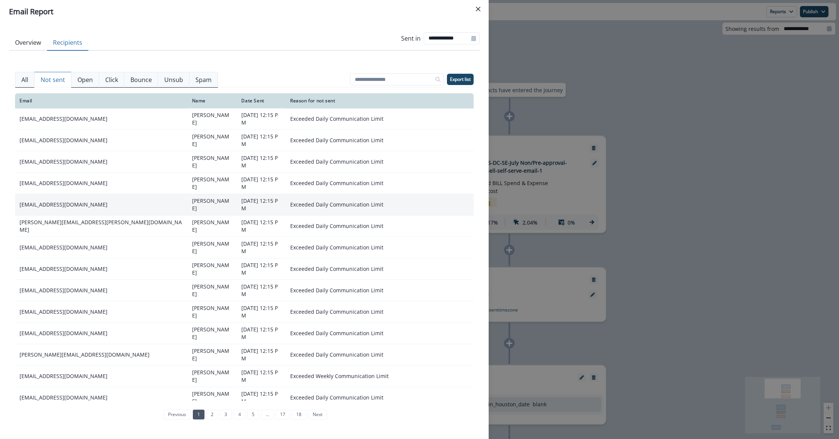
click at [71, 194] on td "kspisak@fuzionx.com" at bounding box center [101, 204] width 173 height 21
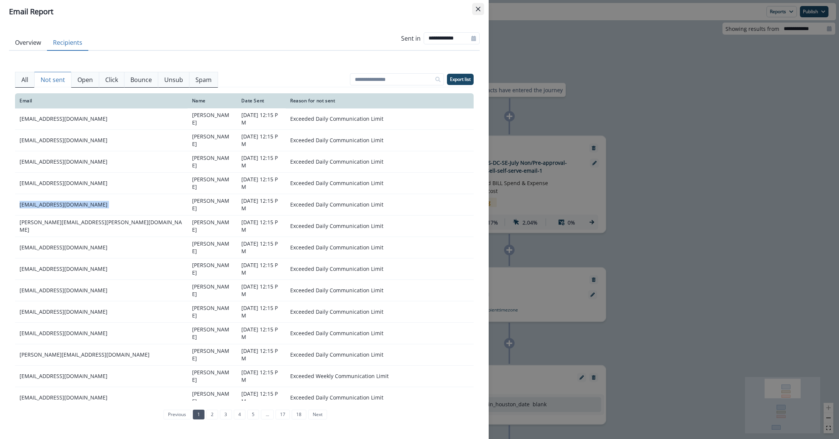
copy td "kspisak@fuzionx.com"
click at [485, 21] on header "Email Report" at bounding box center [244, 11] width 489 height 23
click at [483, 14] on button "Close" at bounding box center [478, 9] width 12 height 12
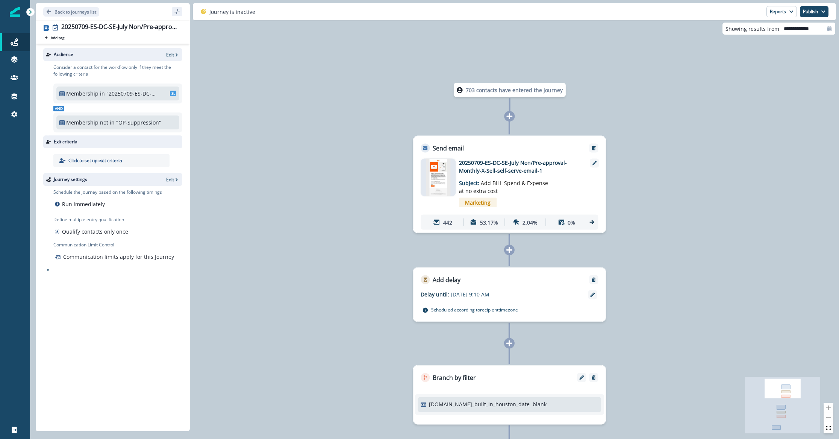
click at [32, 47] on div "703 contacts have entered the journey Send email Email asset changed, journey r…" at bounding box center [434, 219] width 809 height 439
click at [17, 41] on icon at bounding box center [15, 42] width 8 height 8
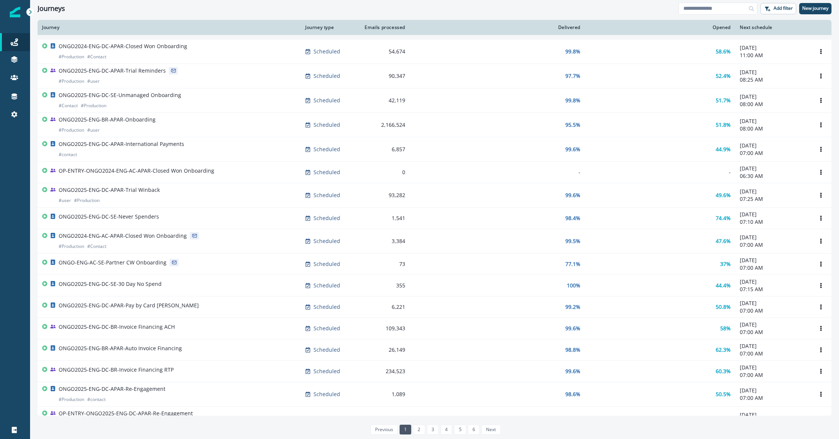
scroll to position [279, 0]
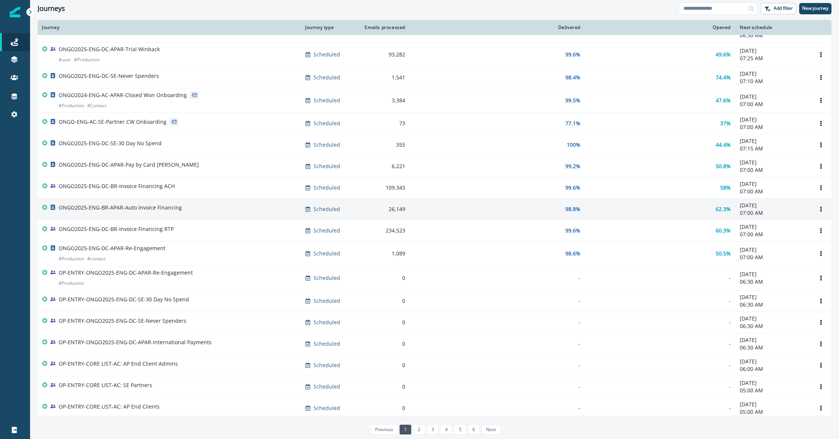
click at [132, 204] on p "ONGO2025-ENG-BR-APAR-Auto Invoice Financing" at bounding box center [120, 208] width 123 height 8
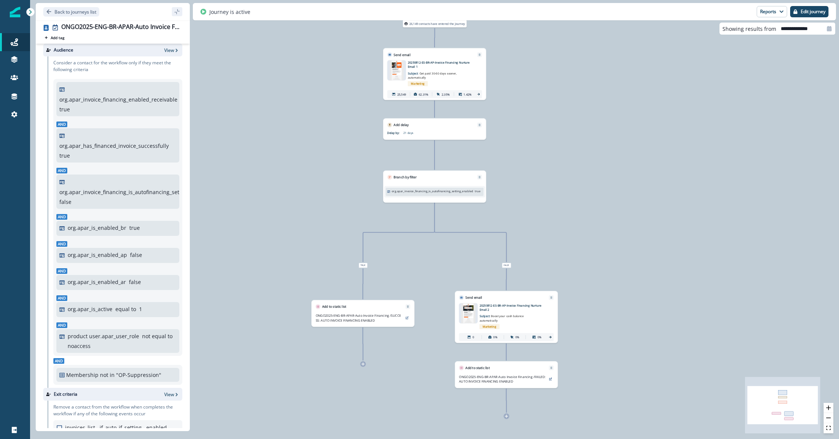
scroll to position [5, 0]
click at [88, 5] on div "Back to journeys list" at bounding box center [113, 11] width 154 height 17
click at [85, 12] on p "Back to journeys list" at bounding box center [76, 12] width 42 height 6
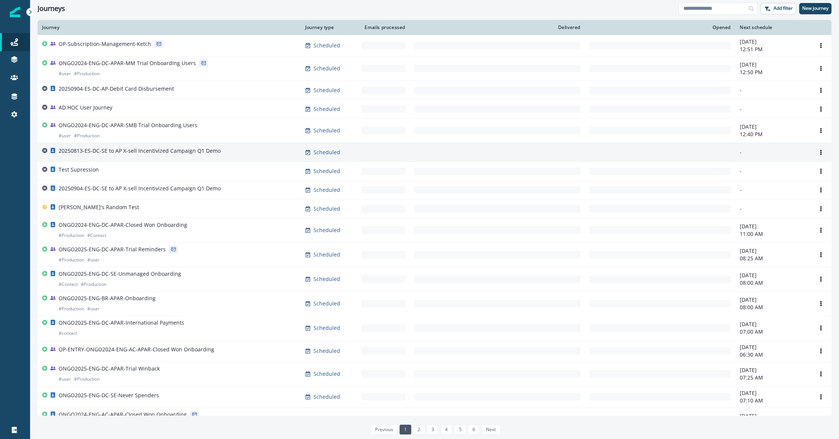
click at [144, 143] on td "20250813-ES-DC-SE to AP X-sell Incentivized Campaign Q1 Demo" at bounding box center [169, 152] width 263 height 19
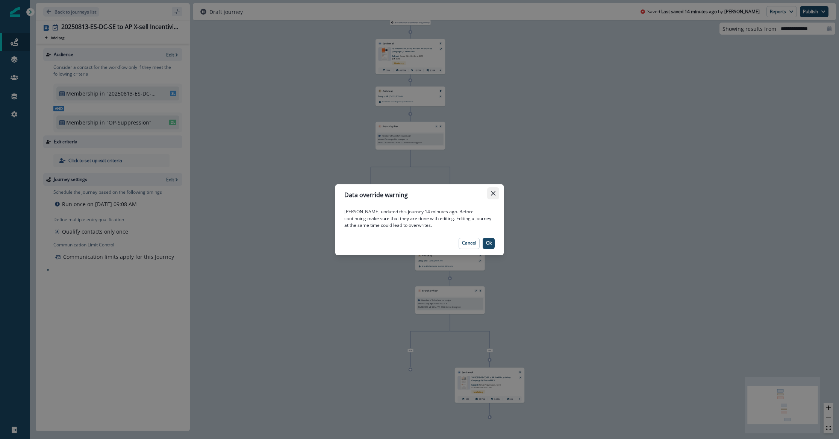
click at [494, 192] on icon "Close" at bounding box center [493, 193] width 5 height 5
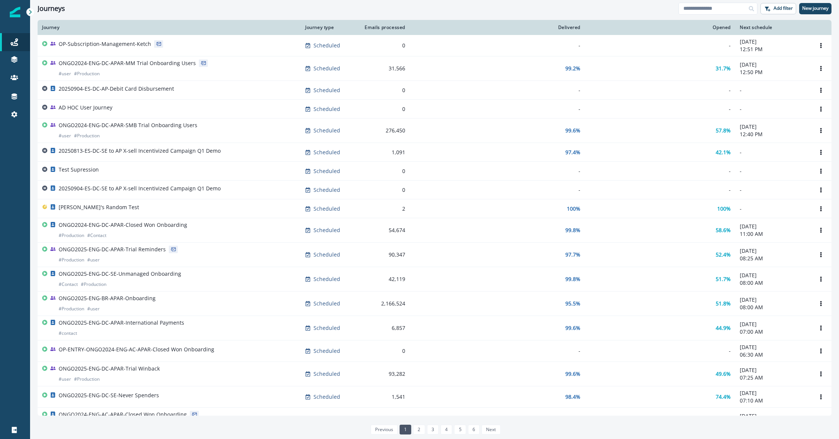
click at [147, 89] on p "20250904-ES-DC-AP-Debit Card Disbursement" at bounding box center [116, 89] width 115 height 8
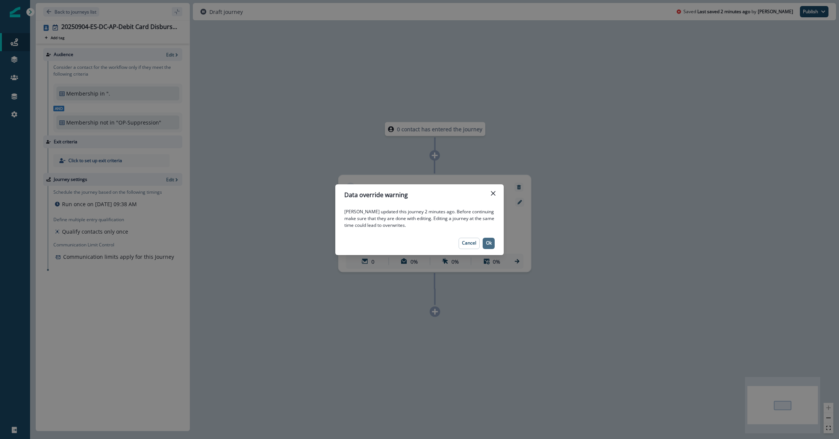
click at [491, 243] on p "Ok" at bounding box center [489, 242] width 6 height 5
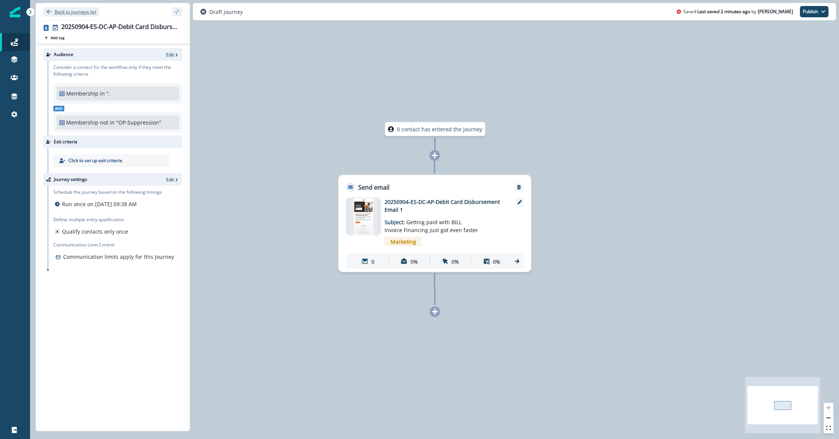
click at [88, 12] on p "Back to journeys list" at bounding box center [76, 12] width 42 height 6
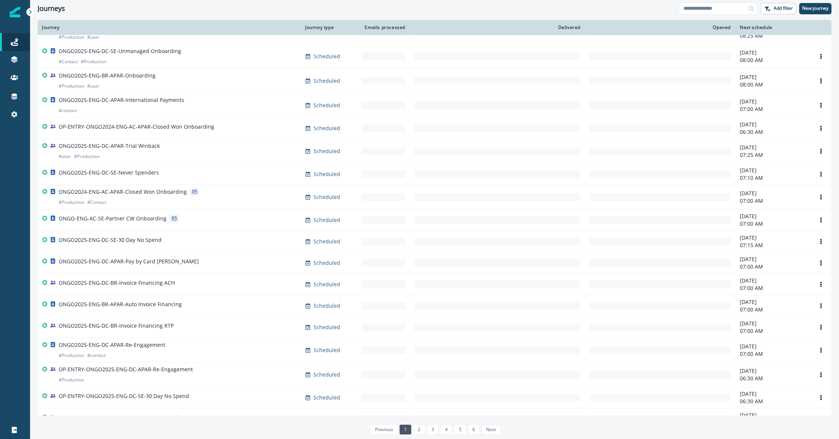
scroll to position [277, 0]
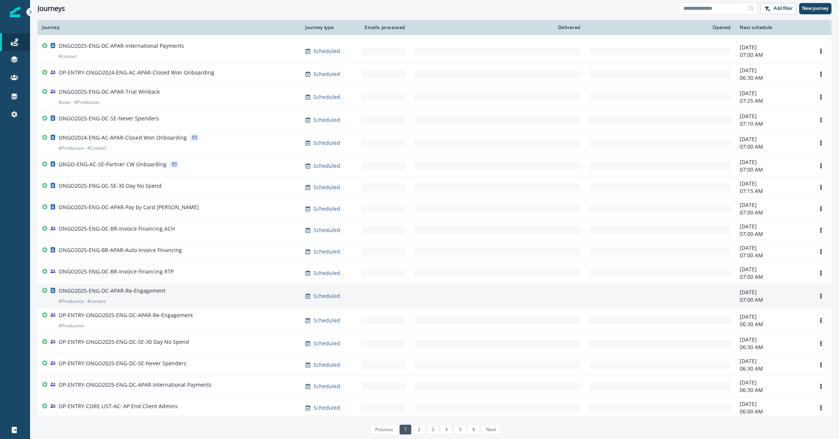
click at [163, 291] on div "ONGO2025-ENG-DC-APAR-Re-Engagement # Production # contact" at bounding box center [169, 296] width 254 height 18
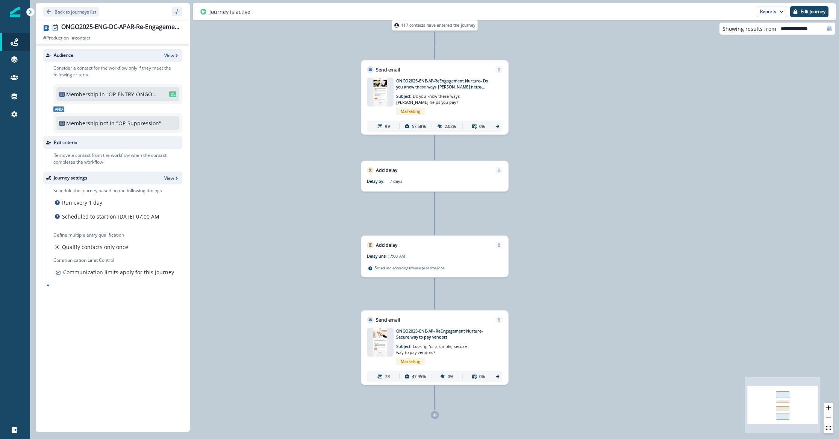
click at [280, 159] on div "117 contacts have entered the journey Send email Email asset changed, journey r…" at bounding box center [434, 219] width 809 height 439
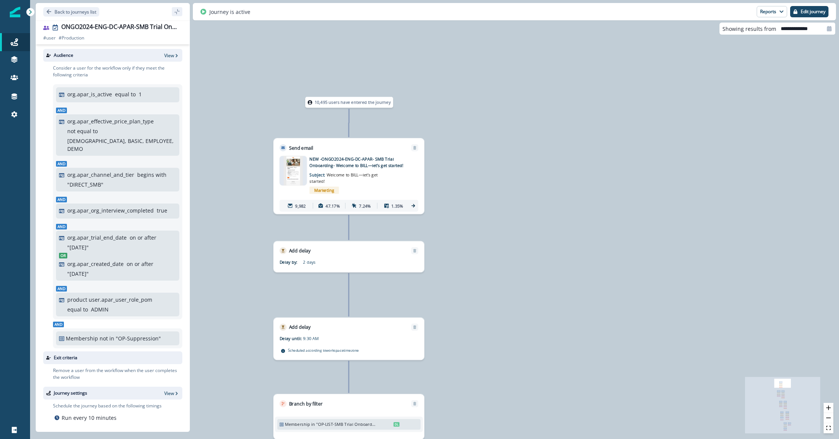
drag, startPoint x: 446, startPoint y: 101, endPoint x: 656, endPoint y: 146, distance: 214.9
click at [656, 146] on div "10,495 users have entered the journey Send email Email asset changed, journey r…" at bounding box center [434, 219] width 809 height 439
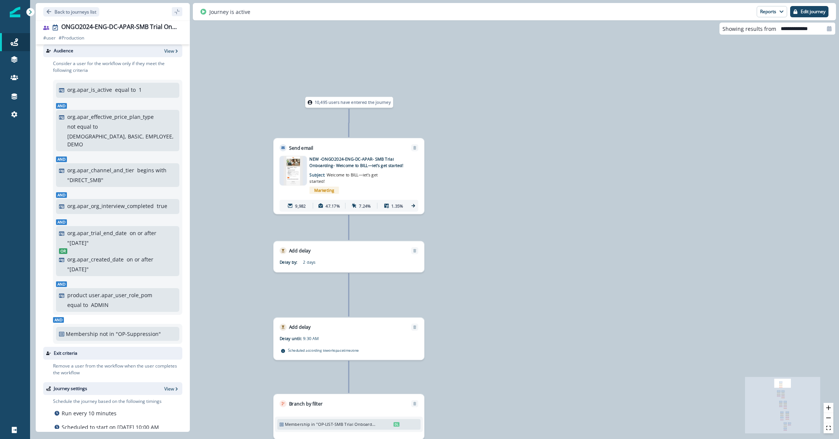
scroll to position [6, 0]
